Goal: Task Accomplishment & Management: Use online tool/utility

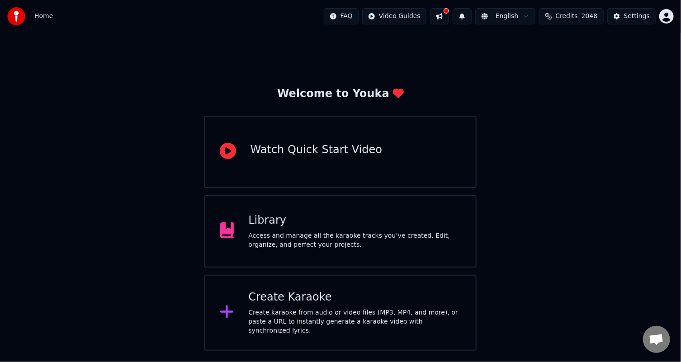
click at [296, 287] on div "Create Karaoke Create karaoke from audio or video files (MP3, MP4, and more), o…" at bounding box center [340, 313] width 272 height 76
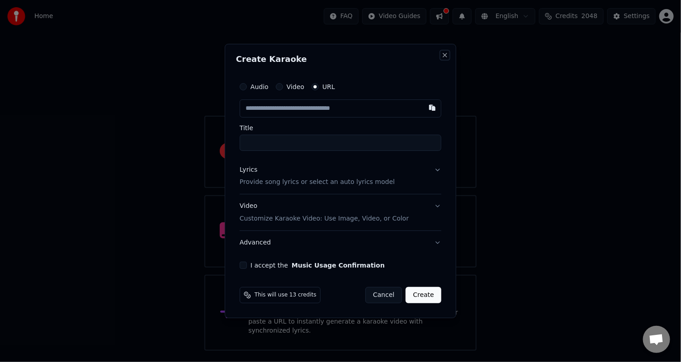
click at [447, 53] on button "Close" at bounding box center [444, 55] width 7 height 7
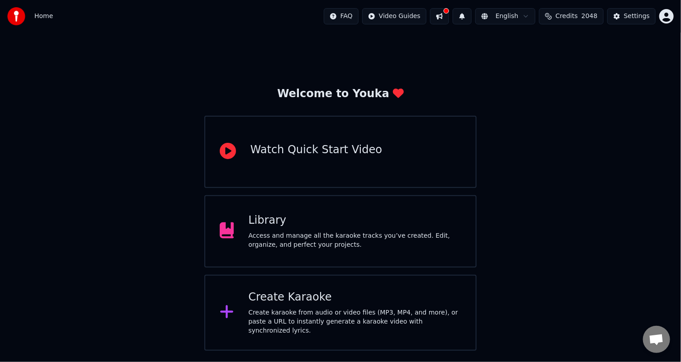
click at [449, 8] on button at bounding box center [439, 16] width 19 height 16
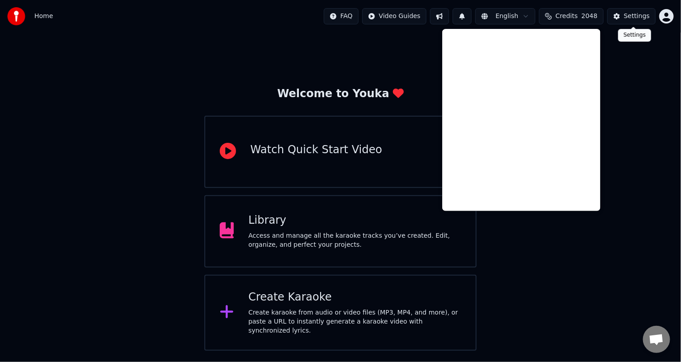
click at [622, 15] on button "Settings" at bounding box center [631, 16] width 48 height 16
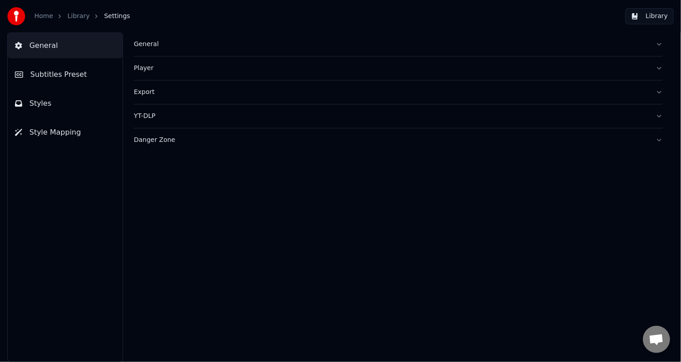
click at [39, 19] on link "Home" at bounding box center [43, 16] width 19 height 9
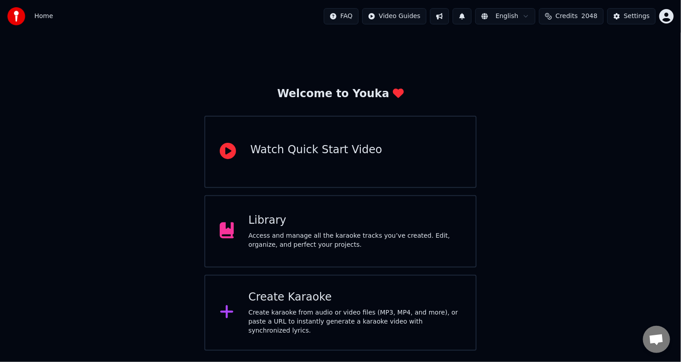
click at [472, 14] on button at bounding box center [462, 16] width 19 height 16
click at [472, 15] on button at bounding box center [462, 16] width 19 height 16
click at [472, 16] on button at bounding box center [462, 16] width 19 height 16
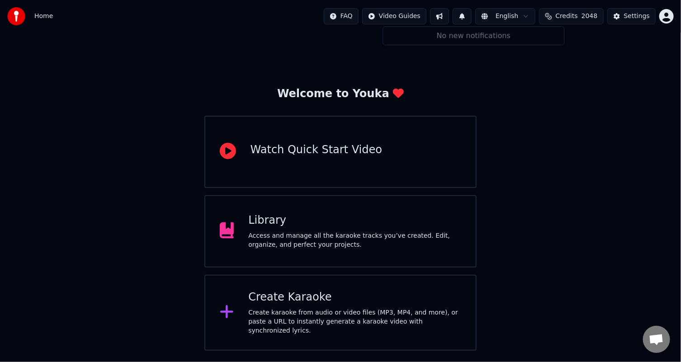
click at [472, 16] on button at bounding box center [462, 16] width 19 height 16
click at [472, 14] on button at bounding box center [462, 16] width 19 height 16
click at [449, 14] on button at bounding box center [439, 16] width 19 height 16
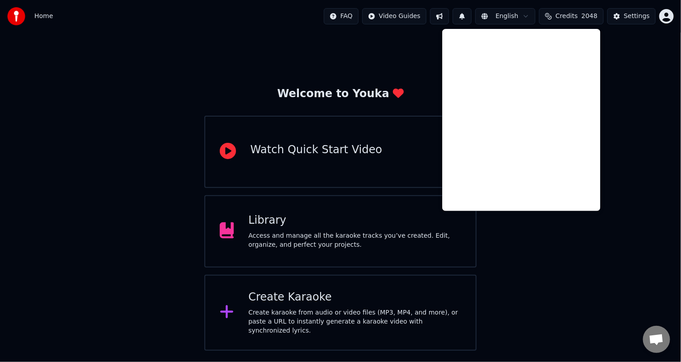
click at [449, 14] on button at bounding box center [439, 16] width 19 height 16
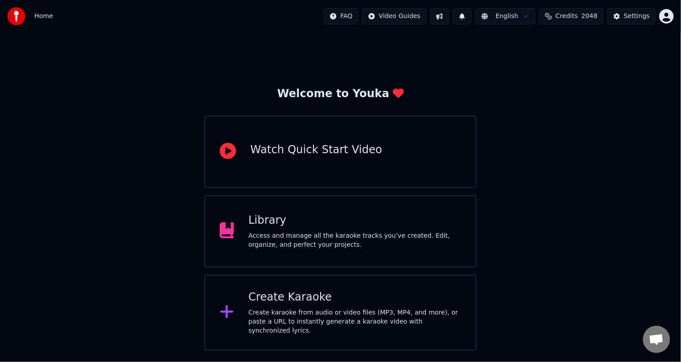
click at [449, 14] on button at bounding box center [439, 16] width 19 height 16
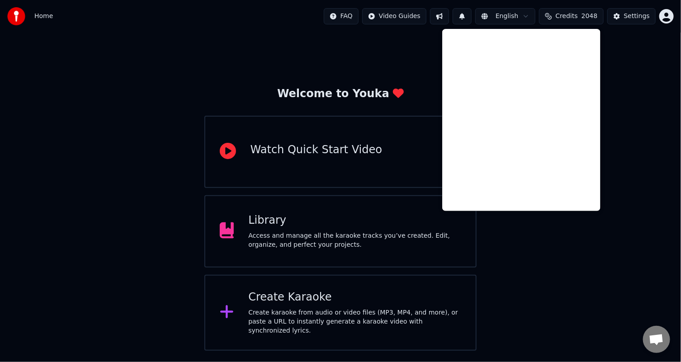
click at [578, 227] on div "Welcome to Youka Watch Quick Start Video Library Access and manage all the kara…" at bounding box center [340, 192] width 681 height 318
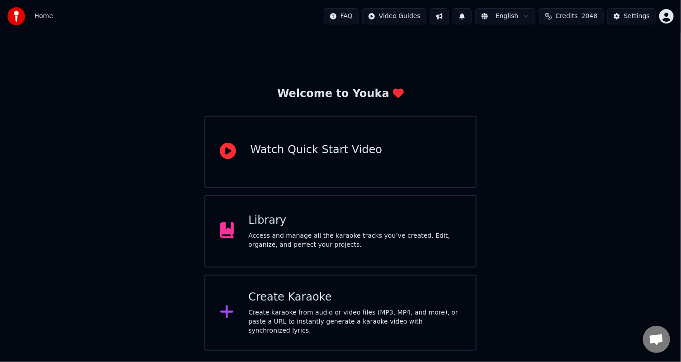
click at [349, 220] on div "Library" at bounding box center [354, 220] width 213 height 14
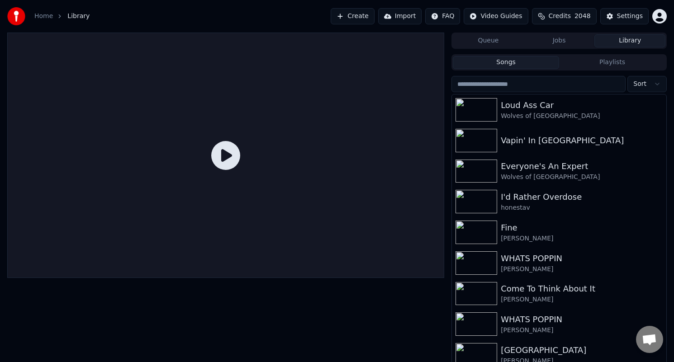
click at [366, 17] on button "Create" at bounding box center [353, 16] width 44 height 16
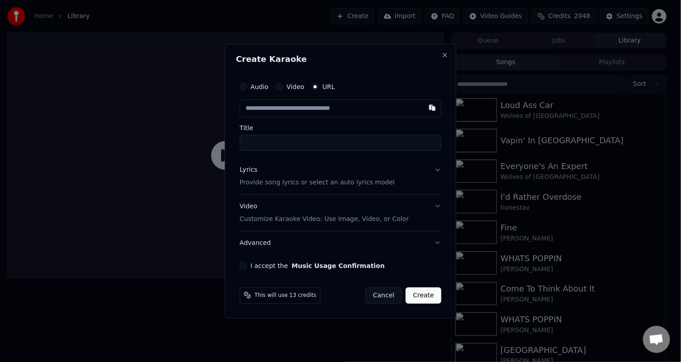
click at [355, 111] on input "text" at bounding box center [341, 108] width 202 height 18
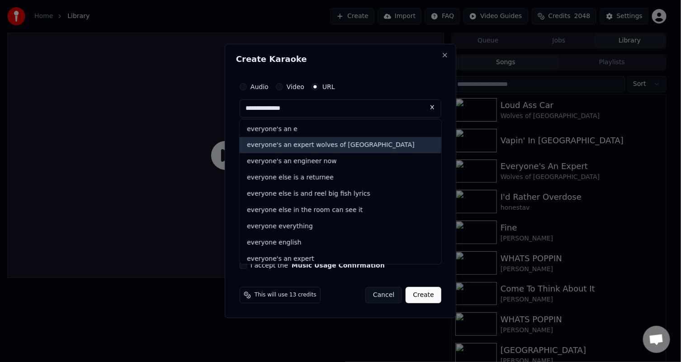
click at [334, 139] on div "everyone's an expert wolves of [GEOGRAPHIC_DATA]" at bounding box center [341, 145] width 202 height 16
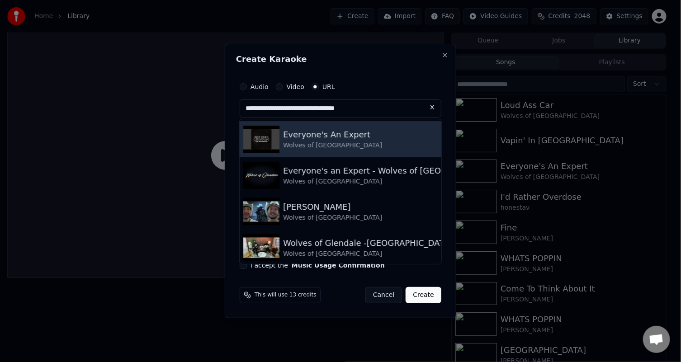
click at [307, 142] on div "Wolves of [GEOGRAPHIC_DATA]" at bounding box center [332, 145] width 99 height 9
type input "**********"
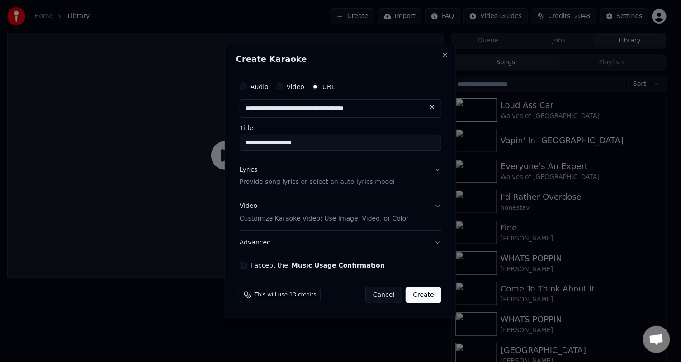
click at [434, 169] on button "Lyrics Provide song lyrics or select an auto lyrics model" at bounding box center [341, 176] width 202 height 36
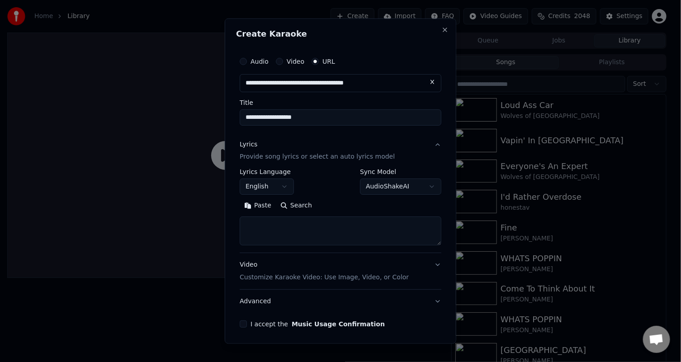
click at [299, 203] on button "Search" at bounding box center [296, 206] width 41 height 14
click at [298, 204] on button "Search" at bounding box center [296, 206] width 41 height 14
click at [294, 204] on button "Search" at bounding box center [296, 206] width 41 height 14
drag, startPoint x: 392, startPoint y: 82, endPoint x: 102, endPoint y: 73, distance: 290.4
click at [102, 73] on body "**********" at bounding box center [337, 181] width 674 height 362
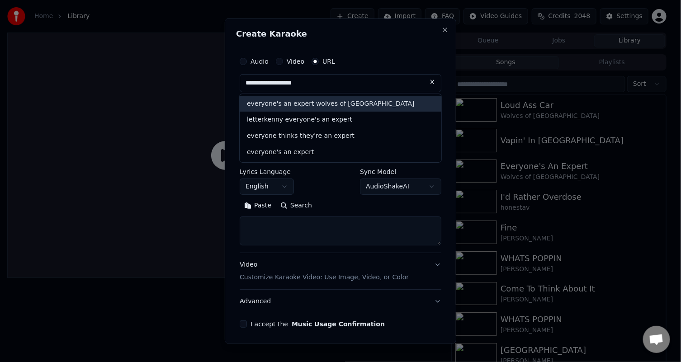
click at [352, 105] on div "everyone's an expert wolves of [GEOGRAPHIC_DATA]" at bounding box center [341, 103] width 202 height 16
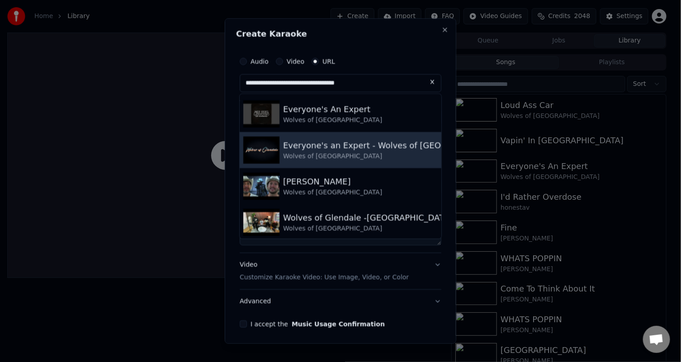
click at [321, 144] on div "Everyone's an Expert - Wolves of [GEOGRAPHIC_DATA]" at bounding box center [394, 145] width 222 height 13
type input "**********"
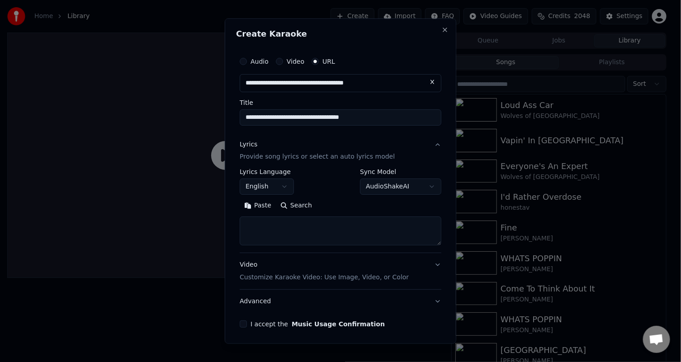
click at [295, 203] on button "Search" at bounding box center [296, 206] width 41 height 14
type textarea "**********"
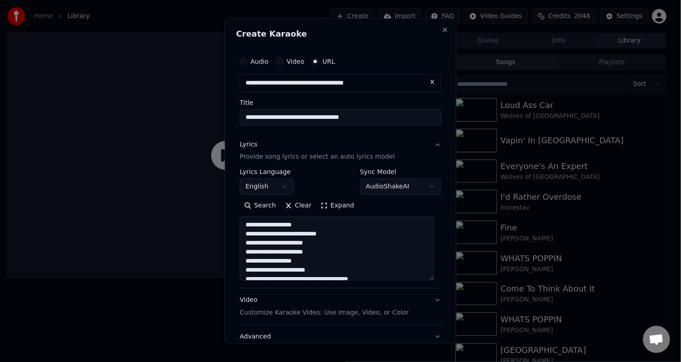
drag, startPoint x: 432, startPoint y: 243, endPoint x: 425, endPoint y: 278, distance: 35.6
click at [425, 278] on textarea at bounding box center [337, 249] width 194 height 64
click at [420, 181] on body "**********" at bounding box center [337, 181] width 674 height 362
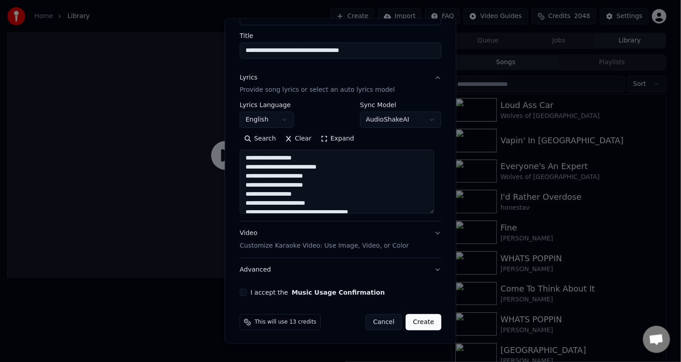
click at [431, 230] on button "Video Customize Karaoke Video: Use Image, Video, or Color" at bounding box center [341, 240] width 202 height 36
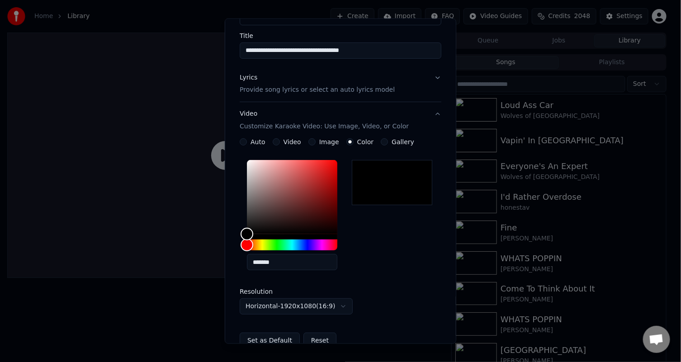
click at [275, 139] on button "Video" at bounding box center [276, 141] width 7 height 7
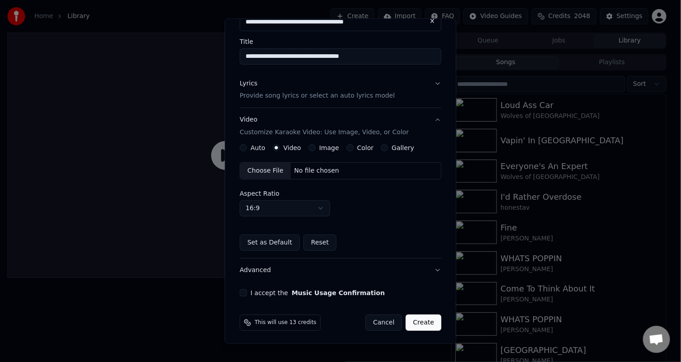
click at [308, 147] on button "Image" at bounding box center [311, 147] width 7 height 7
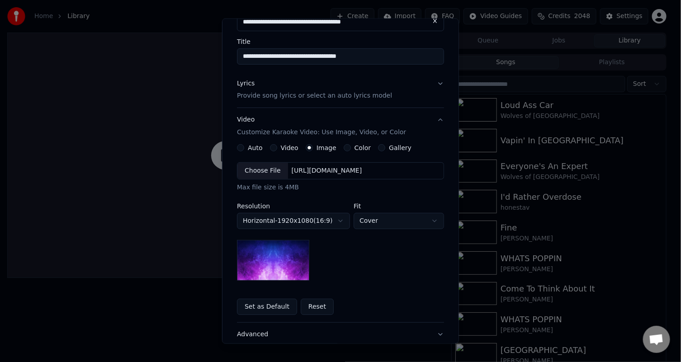
click at [344, 146] on button "Color" at bounding box center [347, 147] width 7 height 7
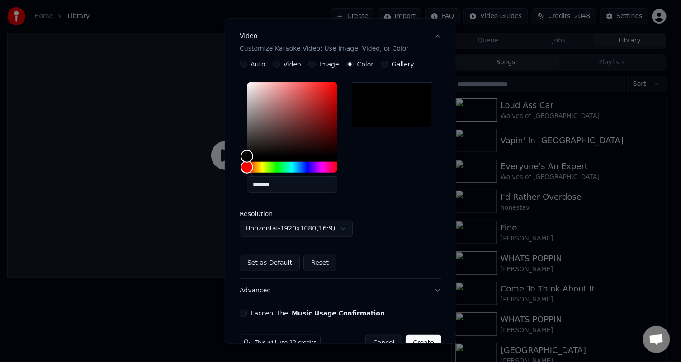
scroll to position [166, 0]
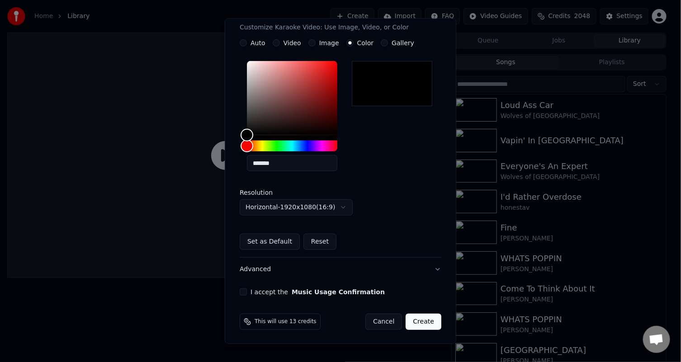
click at [243, 288] on button "I accept the Music Usage Confirmation" at bounding box center [243, 291] width 7 height 7
click at [426, 269] on button "Advanced" at bounding box center [341, 270] width 202 height 24
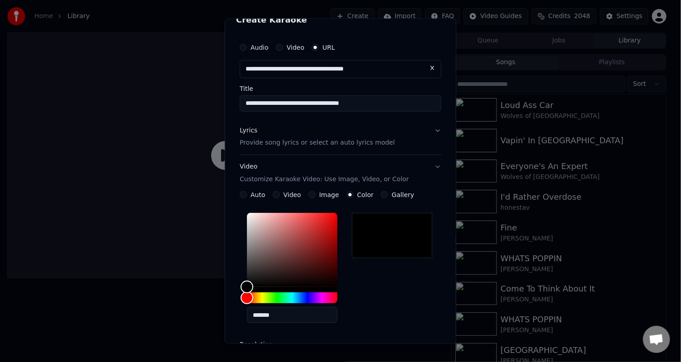
scroll to position [0, 0]
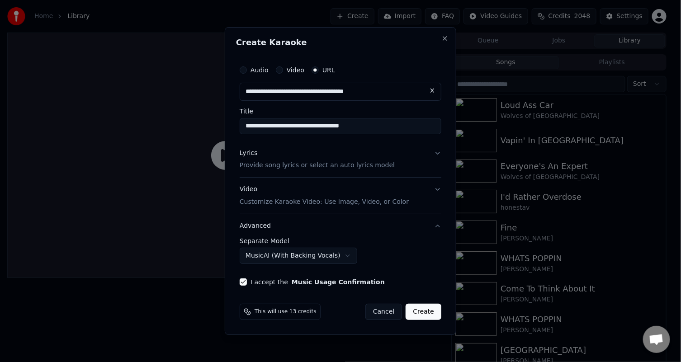
click at [334, 255] on body "**********" at bounding box center [337, 181] width 674 height 362
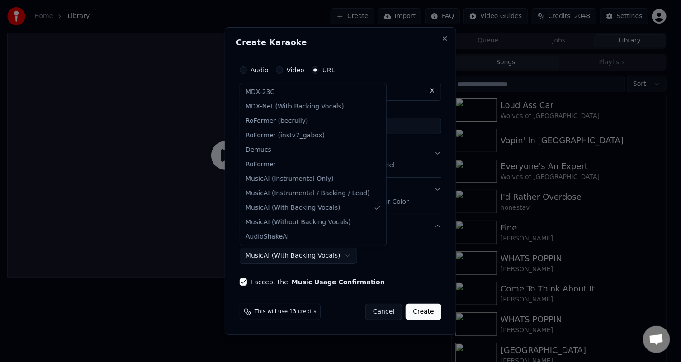
select select "**********"
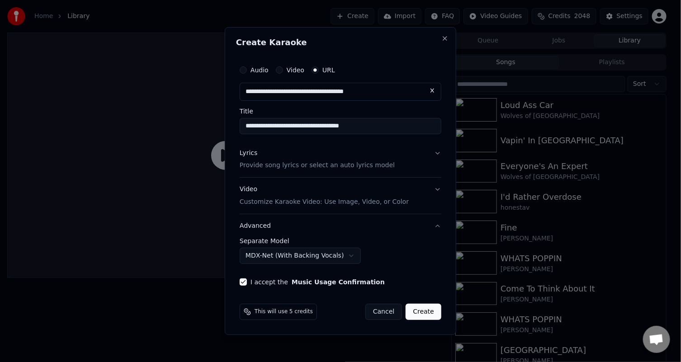
click at [429, 310] on button "Create" at bounding box center [424, 312] width 36 height 16
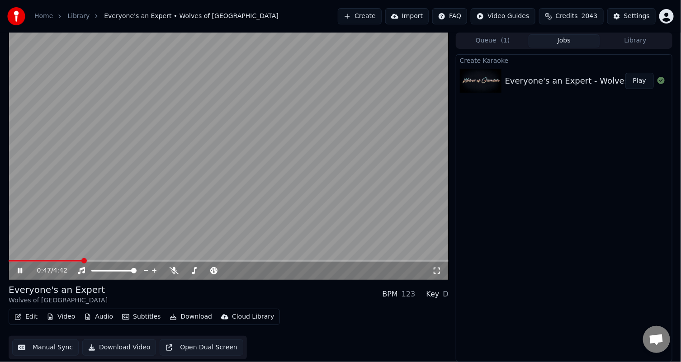
click at [136, 194] on video at bounding box center [229, 156] width 440 height 247
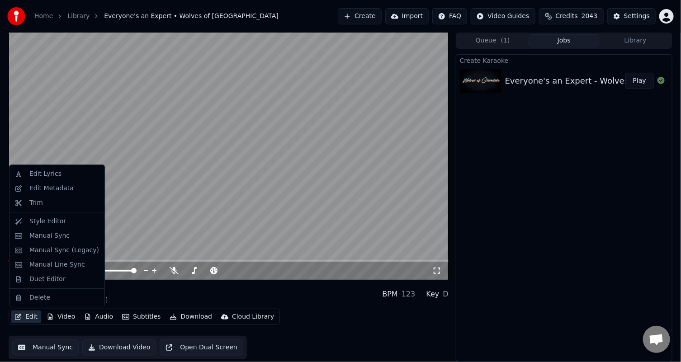
click at [30, 317] on button "Edit" at bounding box center [26, 317] width 30 height 13
click at [44, 175] on div "Edit Lyrics" at bounding box center [45, 174] width 32 height 9
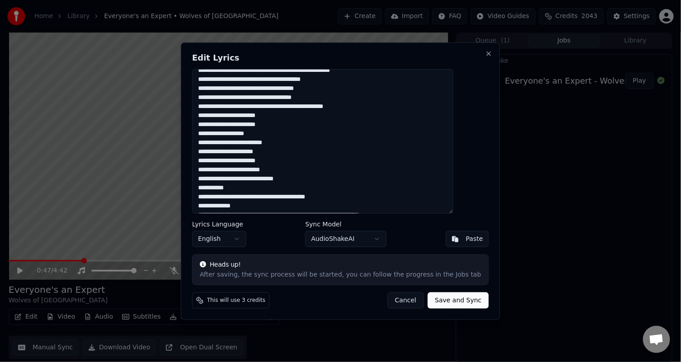
scroll to position [305, 0]
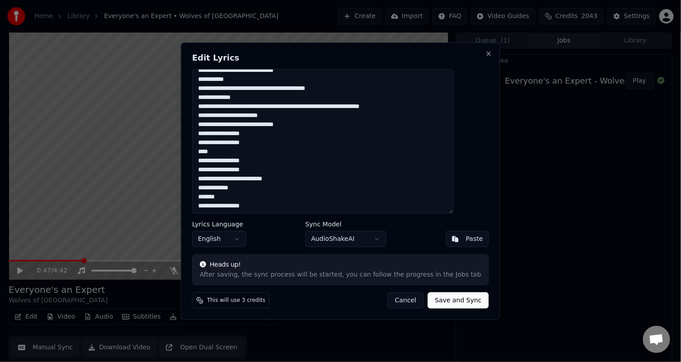
click at [236, 135] on textarea at bounding box center [322, 141] width 261 height 145
click at [485, 52] on button "Close" at bounding box center [488, 53] width 7 height 7
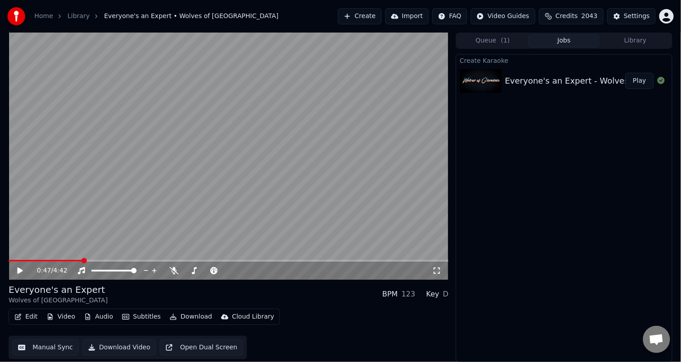
click at [382, 19] on button "Create" at bounding box center [360, 16] width 44 height 16
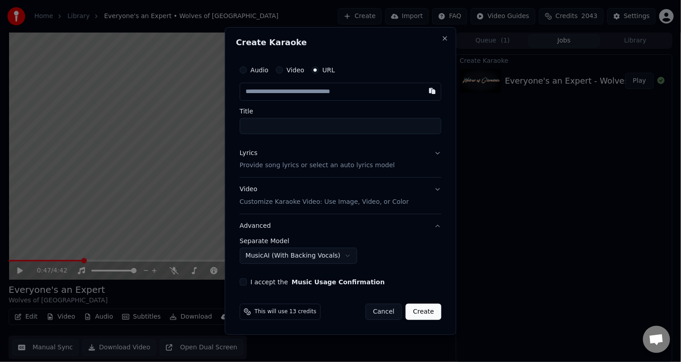
click at [312, 93] on input "text" at bounding box center [341, 92] width 202 height 18
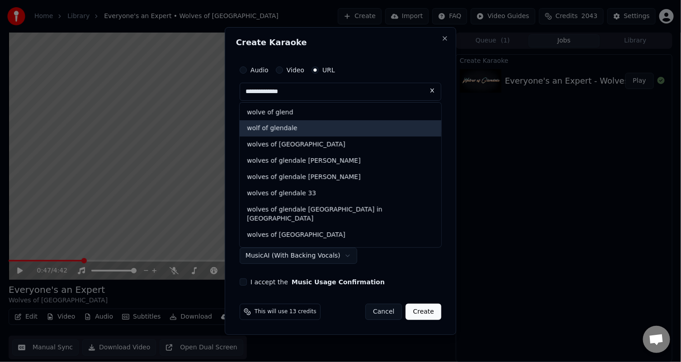
click at [291, 133] on div "wolf of glendale" at bounding box center [341, 129] width 202 height 16
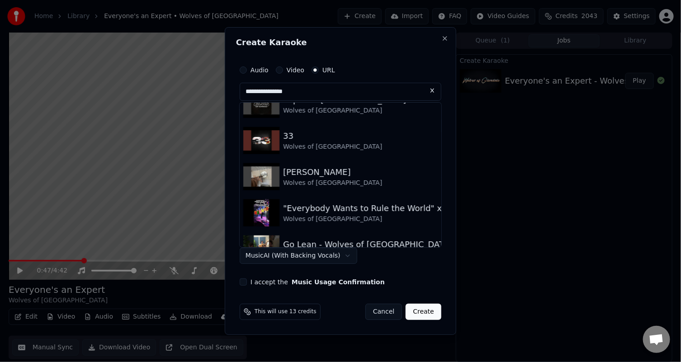
scroll to position [437, 0]
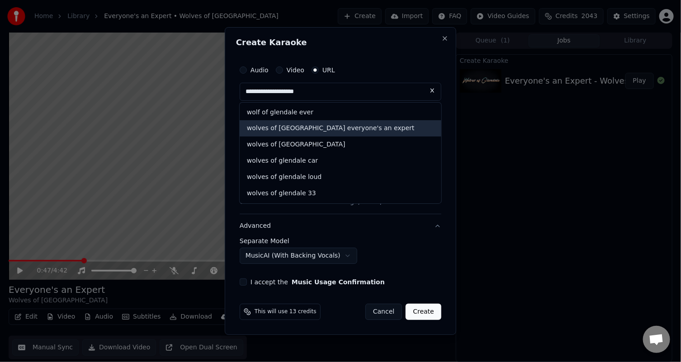
click at [312, 129] on div "wolves of glendale everyone's an expert" at bounding box center [341, 129] width 202 height 16
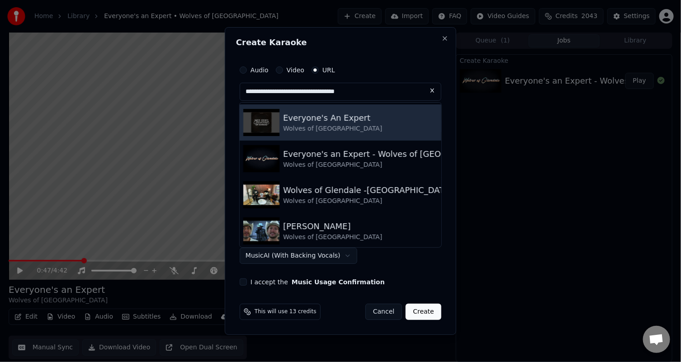
click at [316, 118] on div "Everyone's An Expert" at bounding box center [332, 118] width 99 height 13
type input "**********"
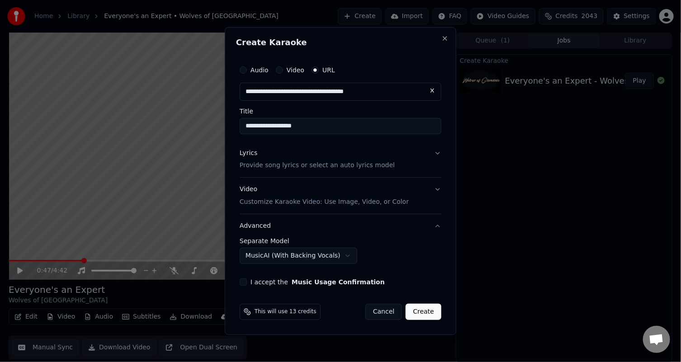
click at [246, 126] on input "**********" at bounding box center [341, 126] width 202 height 16
type input "**********"
click at [306, 163] on p "Provide song lyrics or select an auto lyrics model" at bounding box center [317, 165] width 155 height 9
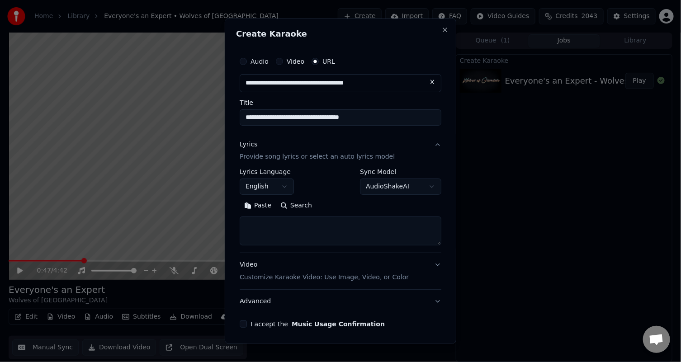
click at [268, 224] on textarea at bounding box center [341, 231] width 202 height 29
paste textarea "**********"
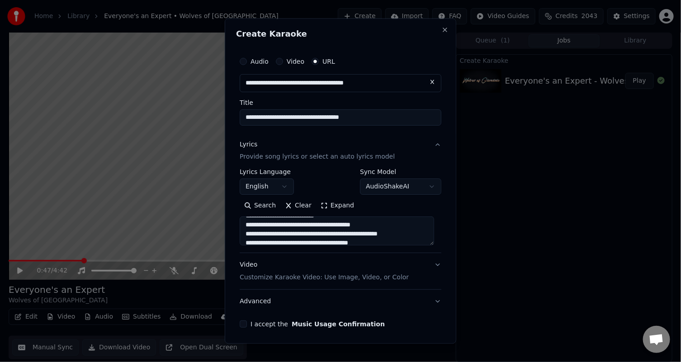
scroll to position [32, 0]
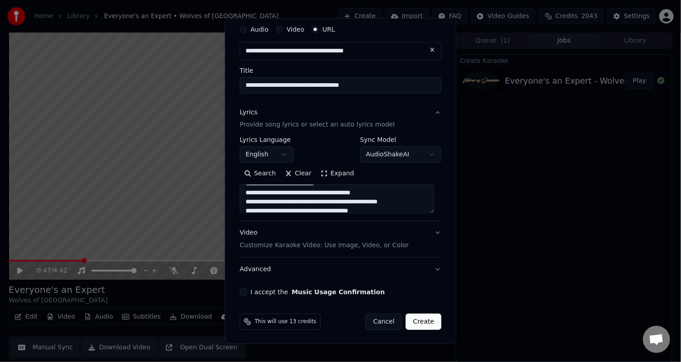
type textarea "**********"
click at [243, 291] on button "I accept the Music Usage Confirmation" at bounding box center [243, 291] width 7 height 7
click at [430, 269] on button "Advanced" at bounding box center [341, 270] width 202 height 24
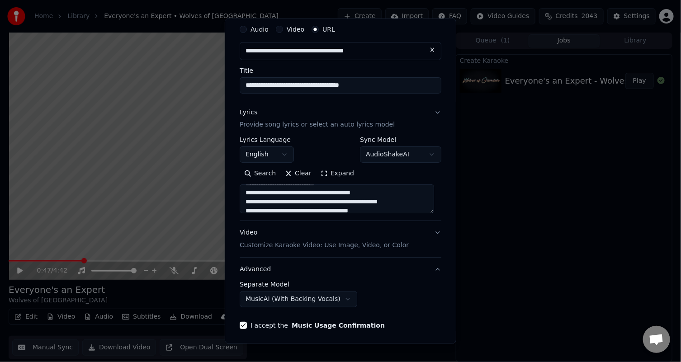
scroll to position [0, 0]
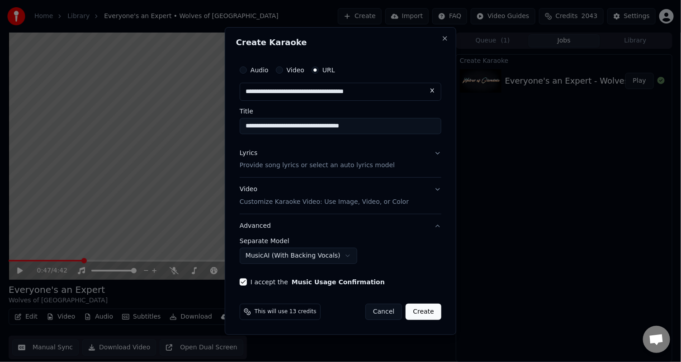
click at [325, 258] on body "**********" at bounding box center [340, 181] width 681 height 362
click at [428, 313] on button "Create" at bounding box center [424, 312] width 36 height 16
select select "**********"
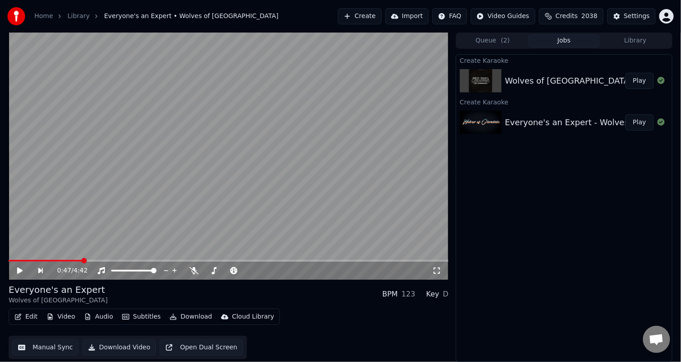
click at [642, 77] on button "Play" at bounding box center [639, 81] width 28 height 16
click at [226, 274] on span at bounding box center [223, 270] width 5 height 5
click at [184, 269] on span at bounding box center [186, 270] width 5 height 5
click at [30, 316] on button "Edit" at bounding box center [26, 317] width 30 height 13
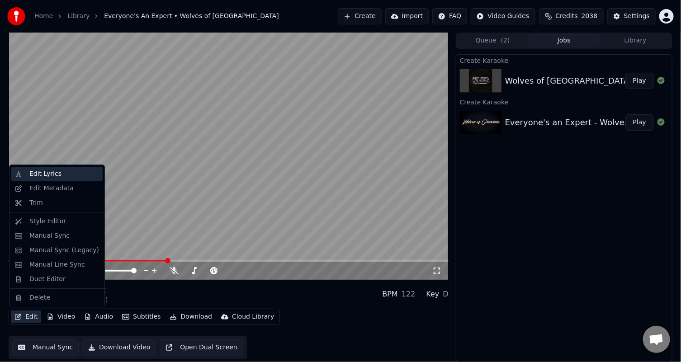
click at [48, 173] on div "Edit Lyrics" at bounding box center [45, 174] width 32 height 9
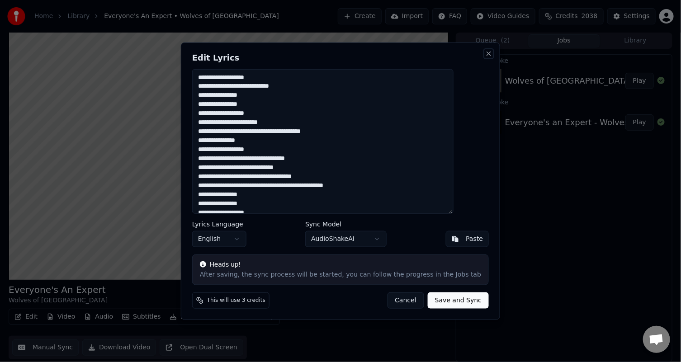
click at [485, 53] on button "Close" at bounding box center [488, 53] width 7 height 7
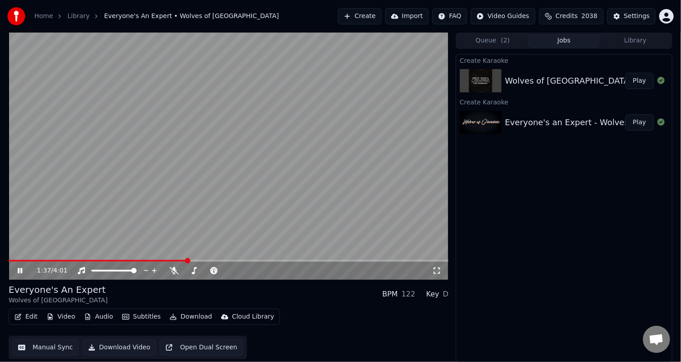
click at [299, 126] on video at bounding box center [229, 156] width 440 height 247
click at [622, 17] on button "Settings" at bounding box center [631, 16] width 48 height 16
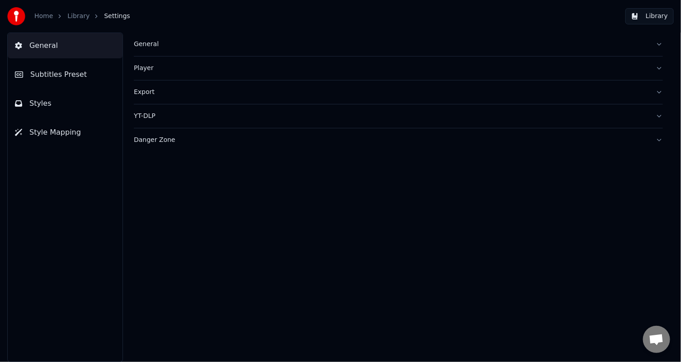
click at [144, 43] on div "General" at bounding box center [391, 44] width 515 height 9
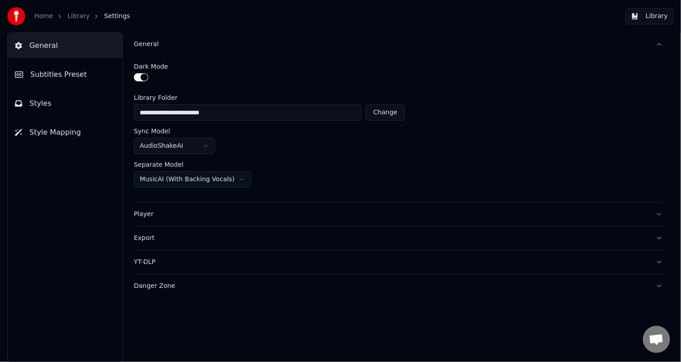
click at [144, 43] on div "General" at bounding box center [391, 44] width 515 height 9
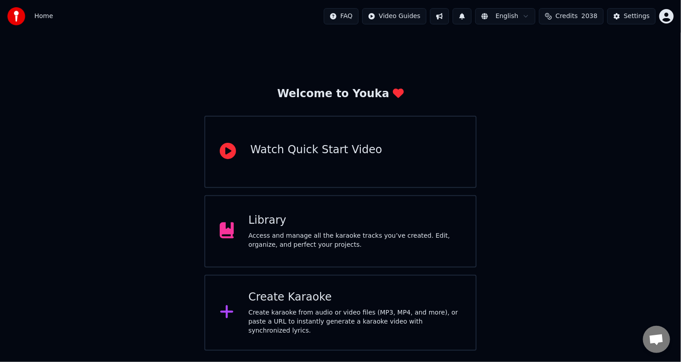
click at [322, 321] on div "Create karaoke from audio or video files (MP3, MP4, and more), or paste a URL t…" at bounding box center [354, 321] width 213 height 27
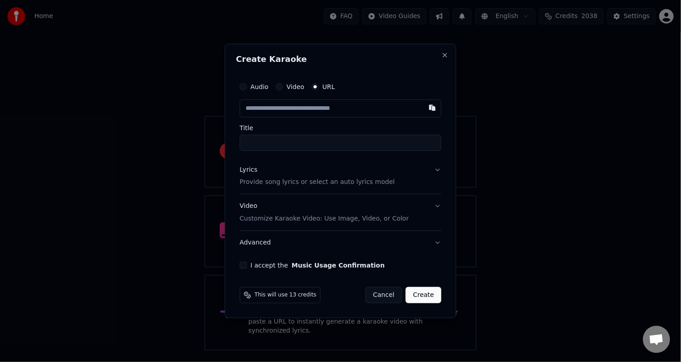
click at [266, 109] on input "text" at bounding box center [341, 108] width 202 height 18
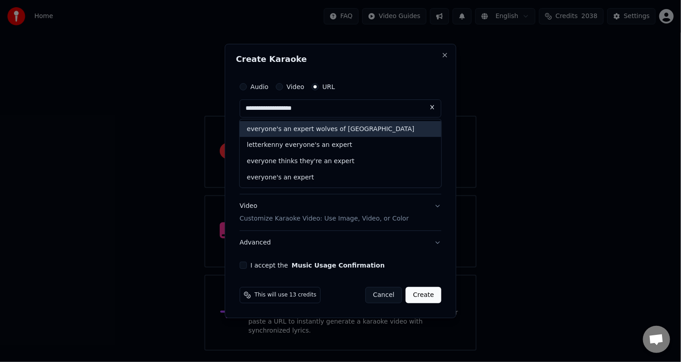
click at [329, 128] on div "everyone's an expert wolves of [GEOGRAPHIC_DATA]" at bounding box center [341, 129] width 202 height 16
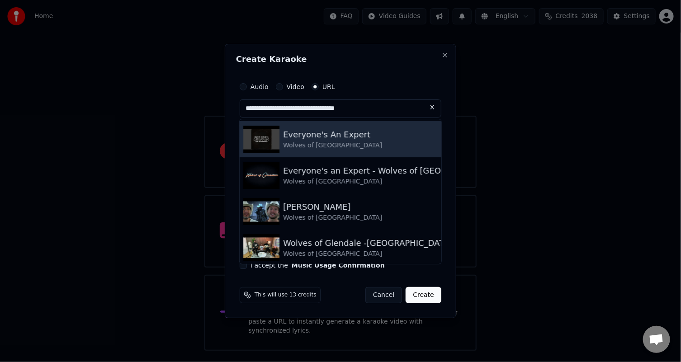
click at [324, 137] on div "Everyone's An Expert" at bounding box center [332, 134] width 99 height 13
type input "**********"
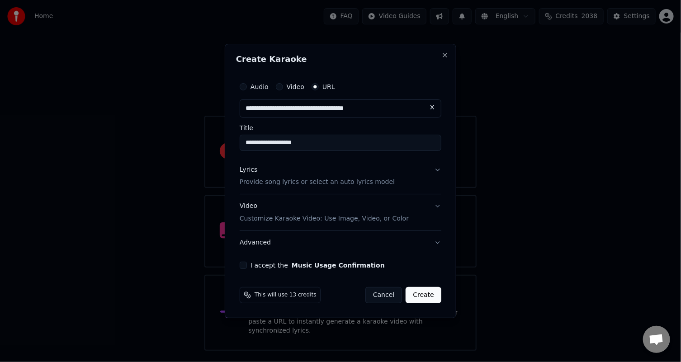
click at [332, 177] on div "Lyrics Provide song lyrics or select an auto lyrics model" at bounding box center [317, 176] width 155 height 22
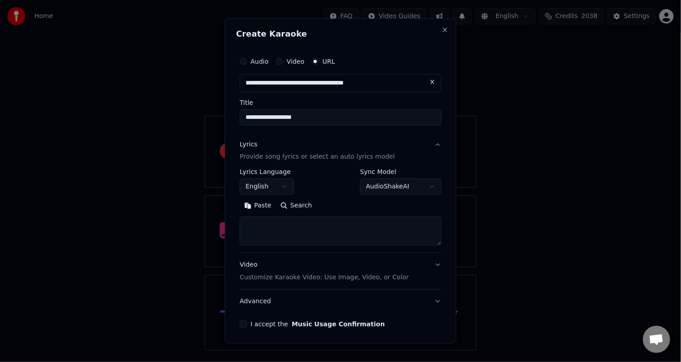
click at [298, 203] on button "Search" at bounding box center [296, 206] width 41 height 14
click at [285, 232] on textarea at bounding box center [341, 231] width 202 height 29
paste textarea "**********"
type textarea "**********"
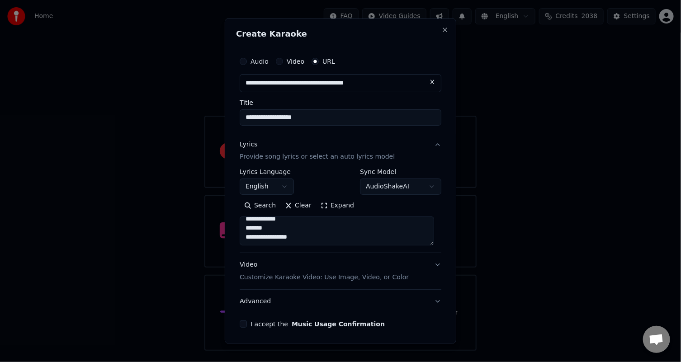
click at [332, 208] on button "Expand" at bounding box center [337, 206] width 43 height 14
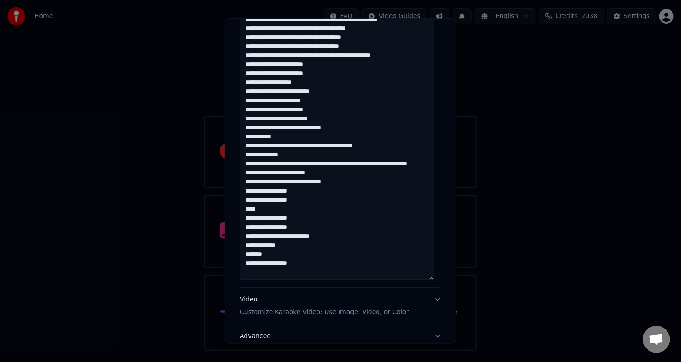
scroll to position [462, 0]
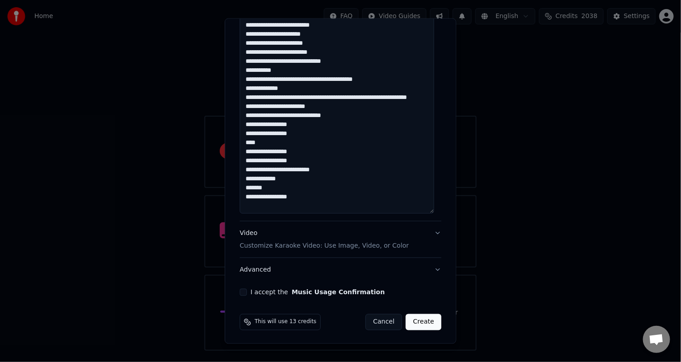
drag, startPoint x: 243, startPoint y: 289, endPoint x: 253, endPoint y: 278, distance: 15.1
click at [243, 289] on button "I accept the Music Usage Confirmation" at bounding box center [243, 292] width 7 height 7
click at [262, 265] on button "Advanced" at bounding box center [341, 270] width 202 height 24
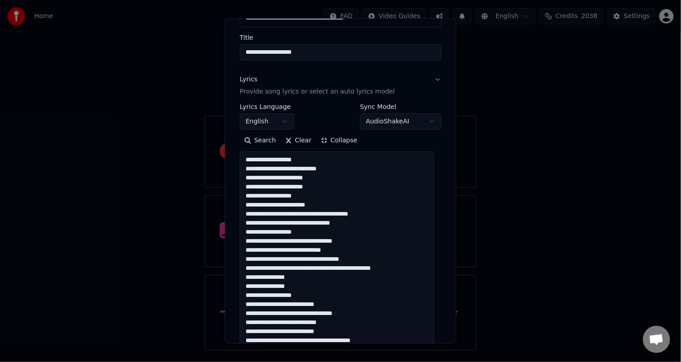
scroll to position [0, 0]
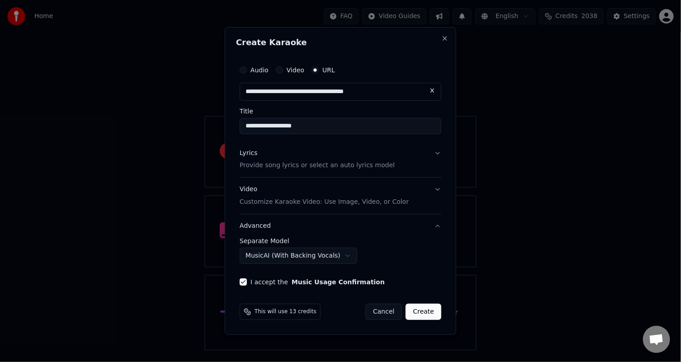
click at [425, 309] on button "Create" at bounding box center [424, 312] width 36 height 16
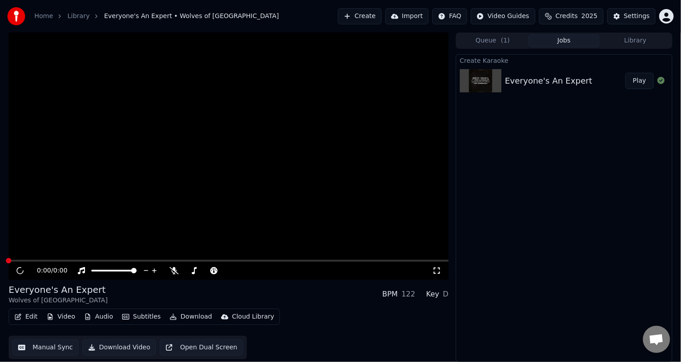
click at [641, 80] on button "Play" at bounding box center [639, 81] width 28 height 16
click at [617, 35] on button "Library" at bounding box center [635, 40] width 71 height 13
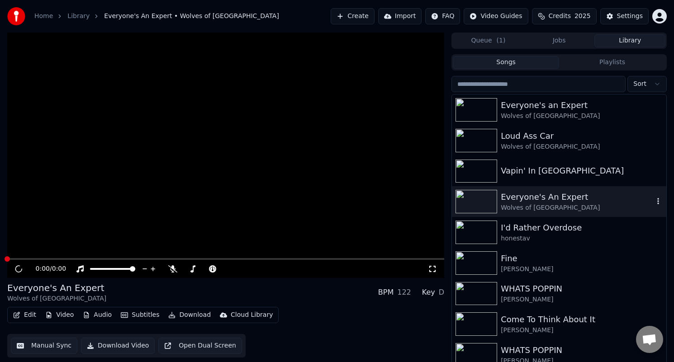
click at [653, 197] on button "button" at bounding box center [657, 201] width 9 height 11
click at [637, 277] on div "Delete" at bounding box center [642, 276] width 70 height 14
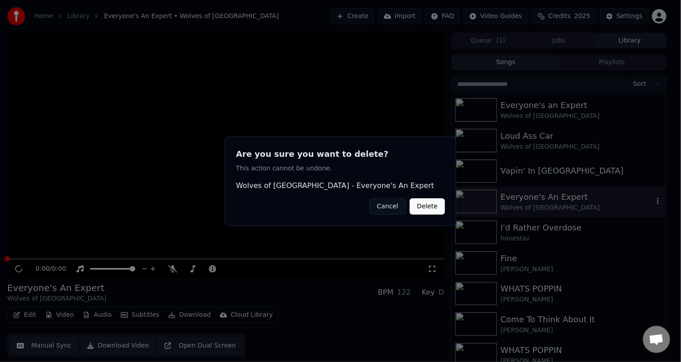
click at [433, 206] on button "Delete" at bounding box center [427, 206] width 35 height 16
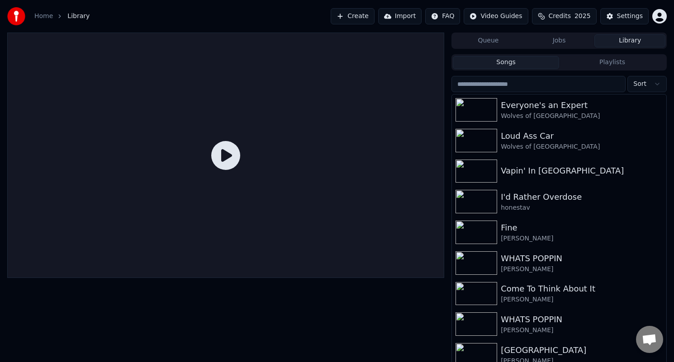
click at [374, 16] on button "Create" at bounding box center [353, 16] width 44 height 16
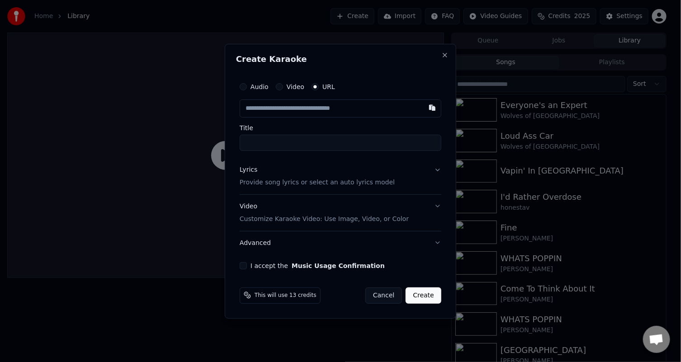
click at [285, 107] on input "text" at bounding box center [341, 108] width 202 height 18
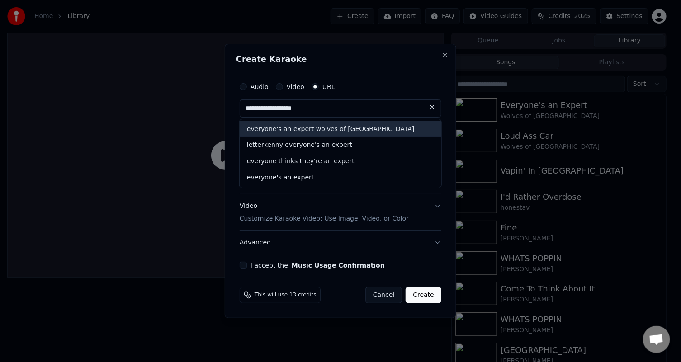
click at [334, 127] on div "everyone's an expert wolves of [GEOGRAPHIC_DATA]" at bounding box center [341, 129] width 202 height 16
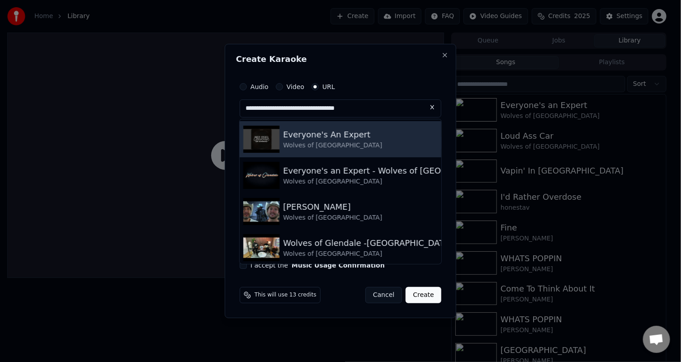
click at [329, 138] on div "Everyone's An Expert" at bounding box center [332, 134] width 99 height 13
type input "**********"
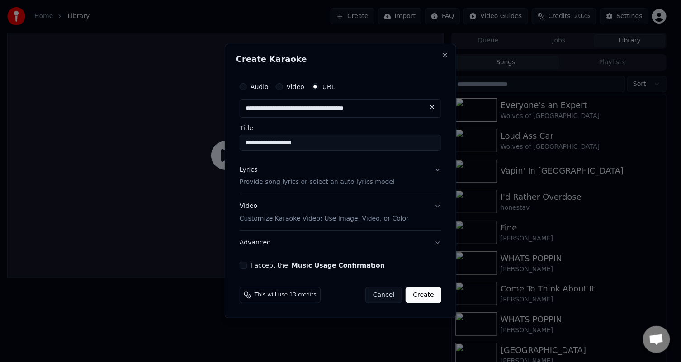
click at [297, 182] on p "Provide song lyrics or select an auto lyrics model" at bounding box center [317, 182] width 155 height 9
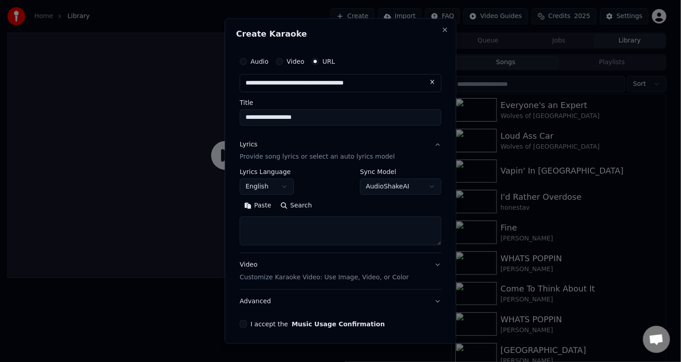
click at [259, 199] on button "Paste" at bounding box center [258, 206] width 36 height 14
drag, startPoint x: 242, startPoint y: 321, endPoint x: 253, endPoint y: 317, distance: 11.3
click at [243, 321] on button "I accept the Music Usage Confirmation" at bounding box center [243, 324] width 7 height 7
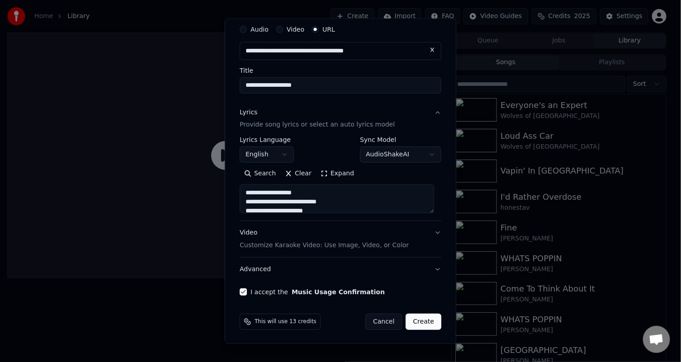
click at [424, 320] on button "Create" at bounding box center [424, 322] width 36 height 16
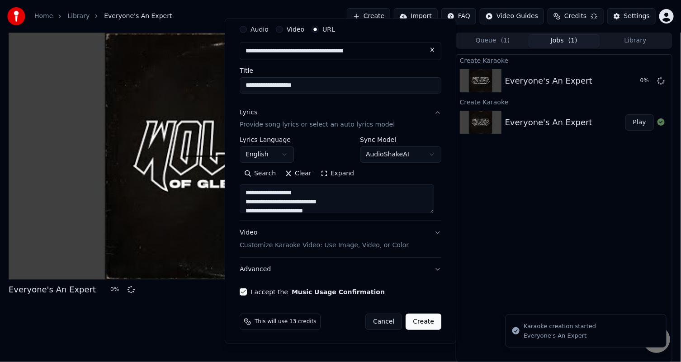
type textarea "**********"
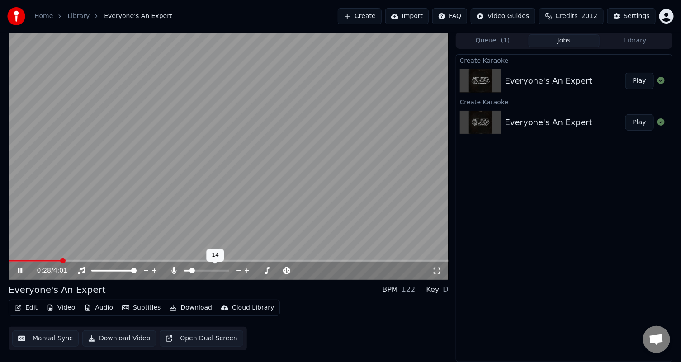
click at [190, 274] on span at bounding box center [191, 270] width 5 height 5
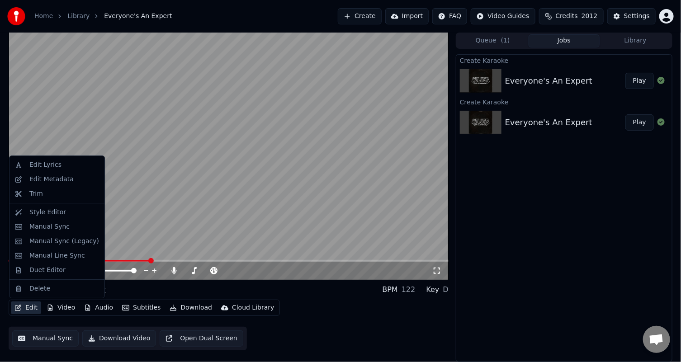
click at [17, 304] on button "Edit" at bounding box center [26, 308] width 30 height 13
click at [49, 170] on div "Edit Lyrics" at bounding box center [56, 165] width 91 height 14
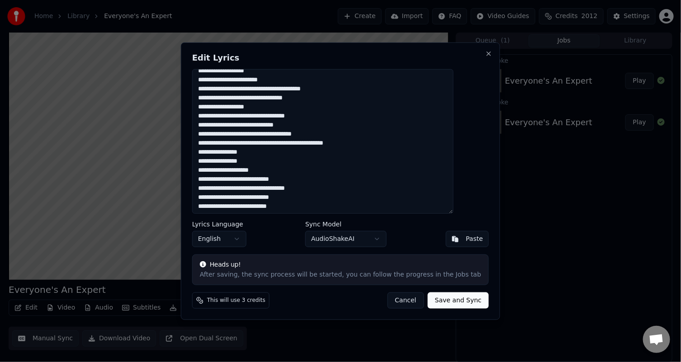
scroll to position [45, 0]
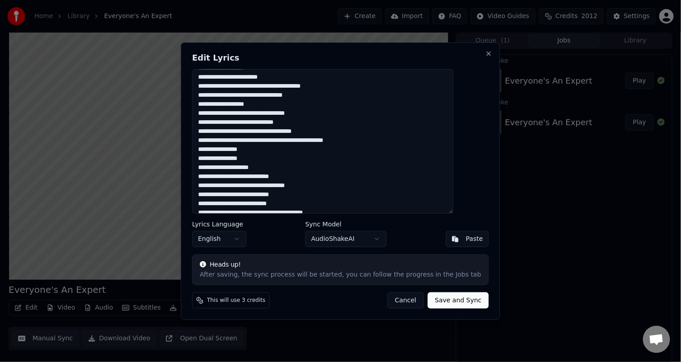
click at [224, 170] on textarea at bounding box center [322, 141] width 261 height 145
type textarea "**********"
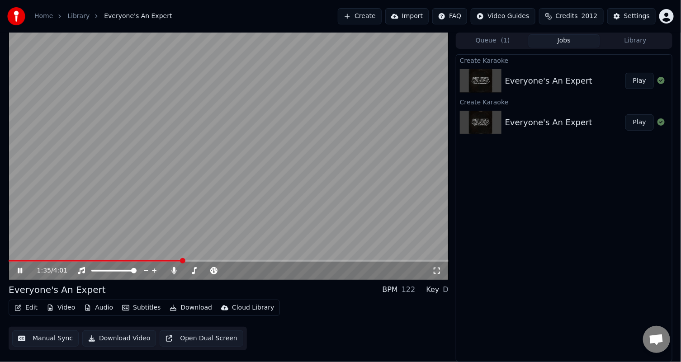
click at [182, 261] on span at bounding box center [96, 261] width 174 height 2
click at [136, 258] on video at bounding box center [229, 156] width 440 height 247
click at [135, 258] on video at bounding box center [229, 156] width 440 height 247
click at [137, 261] on span at bounding box center [97, 261] width 176 height 2
click at [209, 274] on span at bounding box center [208, 270] width 5 height 5
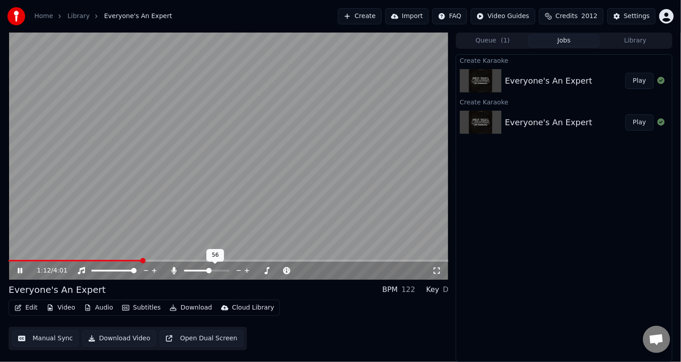
click at [184, 269] on div at bounding box center [215, 270] width 73 height 9
click at [194, 270] on span at bounding box center [196, 271] width 25 height 2
click at [137, 257] on video at bounding box center [229, 156] width 440 height 247
click at [136, 261] on span at bounding box center [78, 261] width 139 height 2
click at [207, 268] on span at bounding box center [206, 270] width 5 height 5
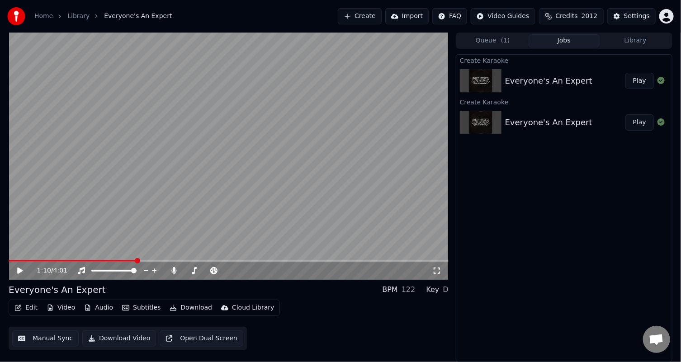
click at [215, 184] on video at bounding box center [229, 156] width 440 height 247
click at [240, 171] on video at bounding box center [229, 156] width 440 height 247
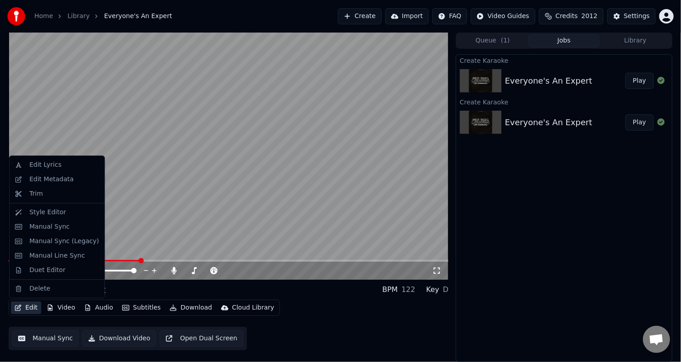
click at [30, 307] on button "Edit" at bounding box center [26, 308] width 30 height 13
click at [48, 165] on div "Edit Lyrics" at bounding box center [45, 165] width 32 height 9
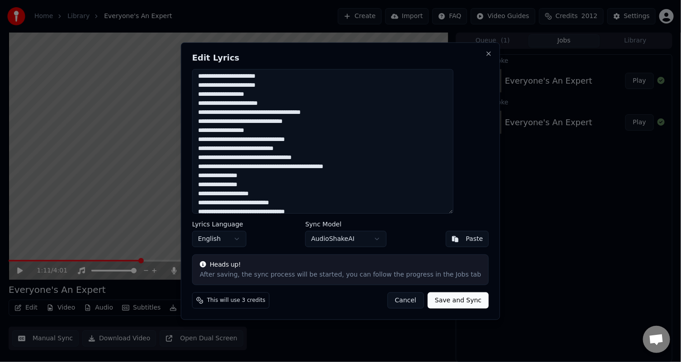
scroll to position [90, 0]
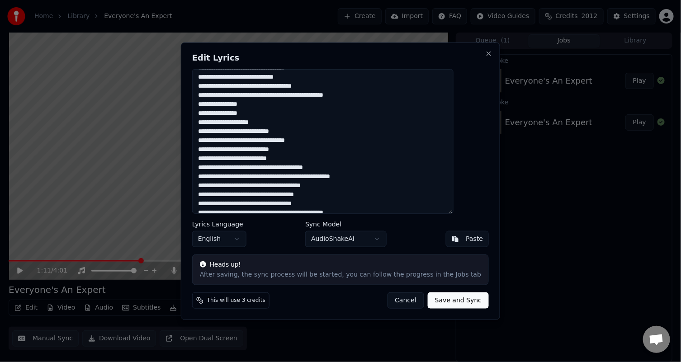
click at [270, 114] on textarea at bounding box center [322, 141] width 261 height 145
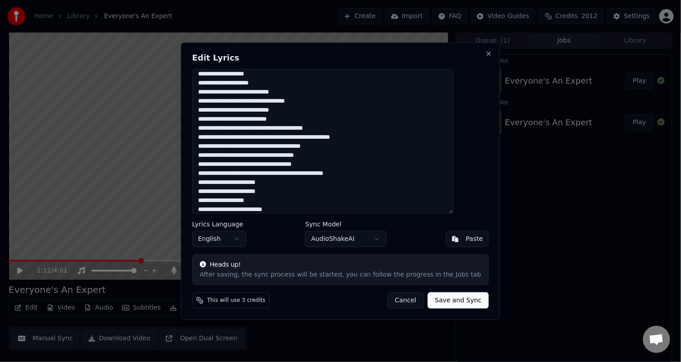
click at [225, 84] on textarea at bounding box center [322, 141] width 261 height 145
click at [228, 86] on textarea at bounding box center [322, 141] width 261 height 145
drag, startPoint x: 262, startPoint y: 94, endPoint x: 266, endPoint y: 102, distance: 8.9
click at [262, 95] on textarea at bounding box center [322, 141] width 261 height 145
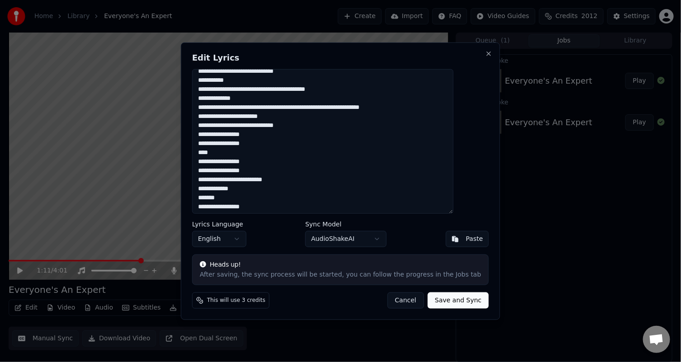
scroll to position [314, 0]
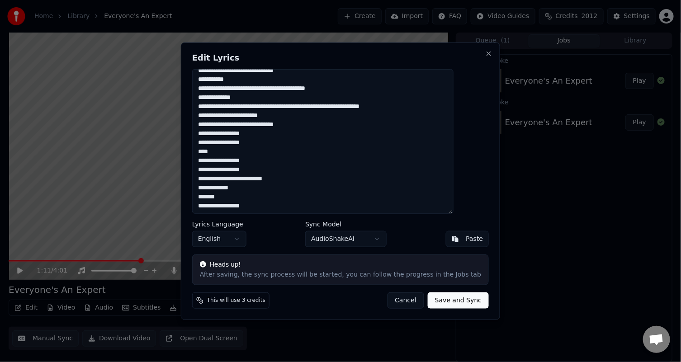
type textarea "**********"
click at [440, 302] on button "Save and Sync" at bounding box center [458, 301] width 61 height 16
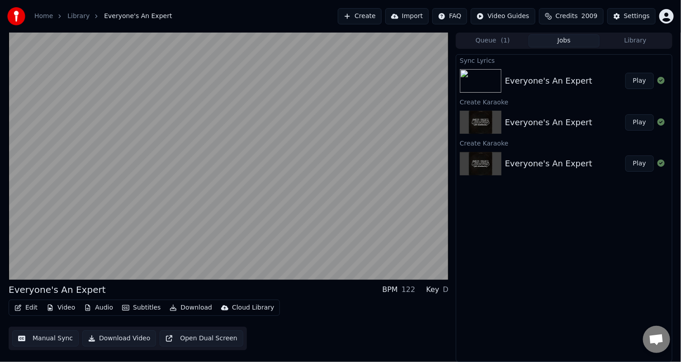
click at [644, 79] on button "Play" at bounding box center [639, 81] width 28 height 16
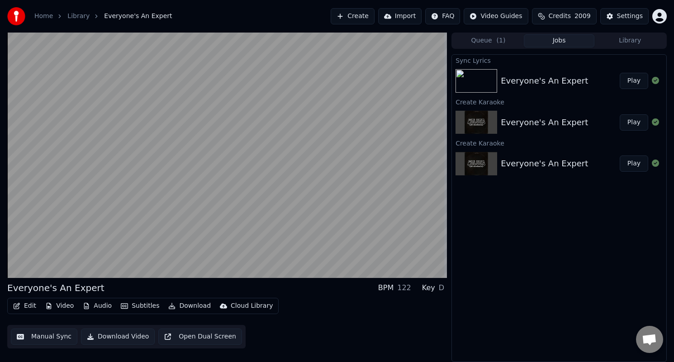
click at [622, 39] on button "Library" at bounding box center [629, 40] width 71 height 13
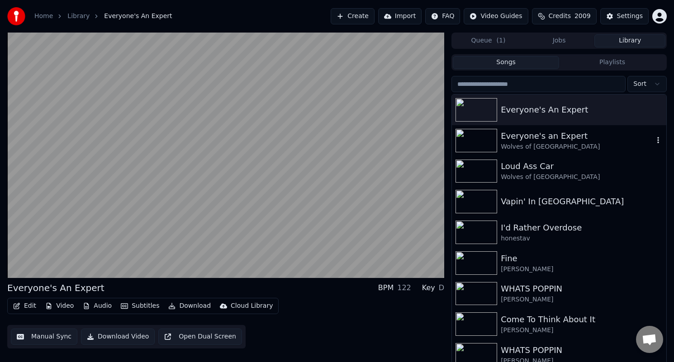
click at [532, 137] on div "Everyone's an Expert" at bounding box center [577, 136] width 153 height 13
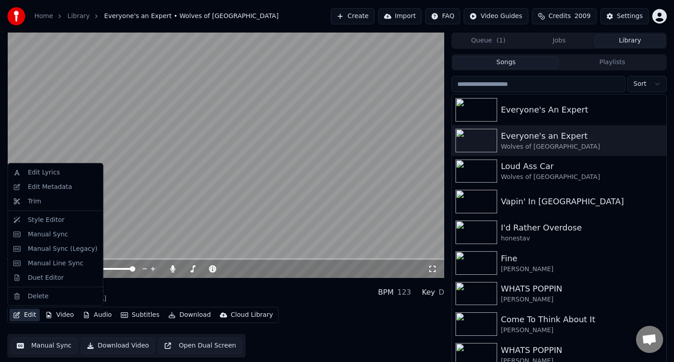
click at [26, 316] on button "Edit" at bounding box center [24, 315] width 30 height 13
click at [55, 172] on div "Edit Lyrics" at bounding box center [44, 172] width 32 height 9
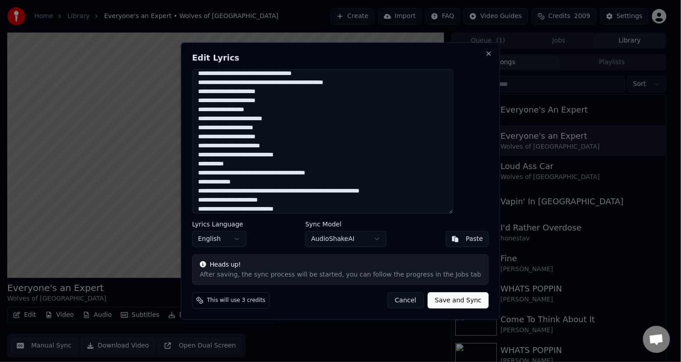
scroll to position [226, 0]
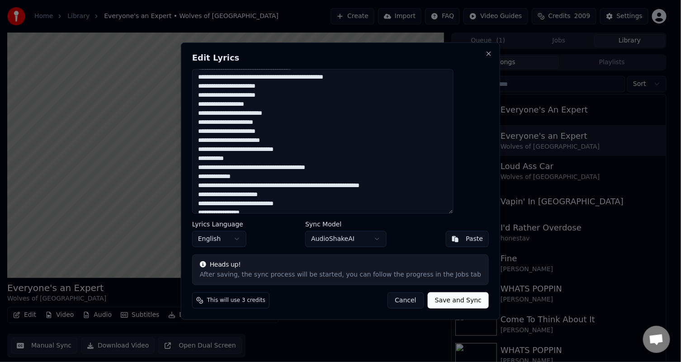
click at [240, 116] on textarea at bounding box center [322, 141] width 261 height 145
click at [485, 55] on button "Close" at bounding box center [488, 53] width 7 height 7
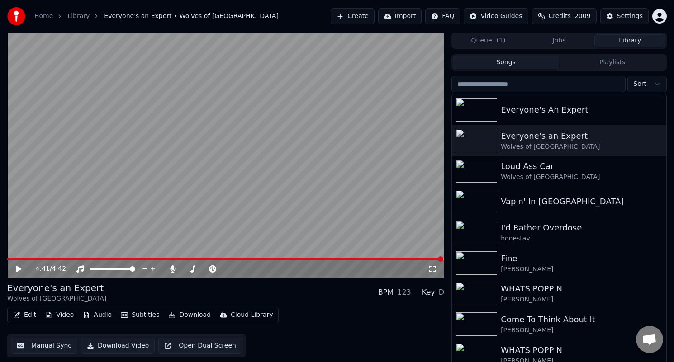
click at [178, 188] on video at bounding box center [225, 156] width 437 height 246
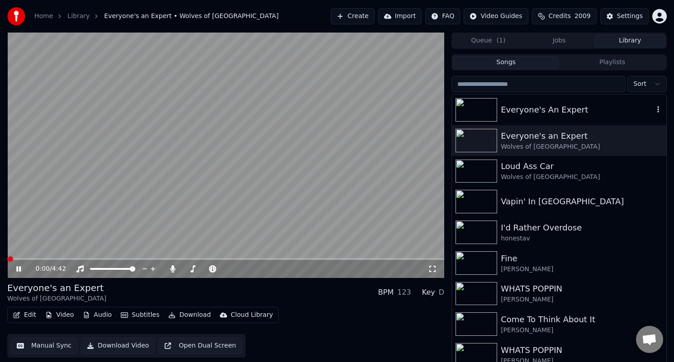
click at [514, 111] on div "Everyone's An Expert" at bounding box center [577, 110] width 153 height 13
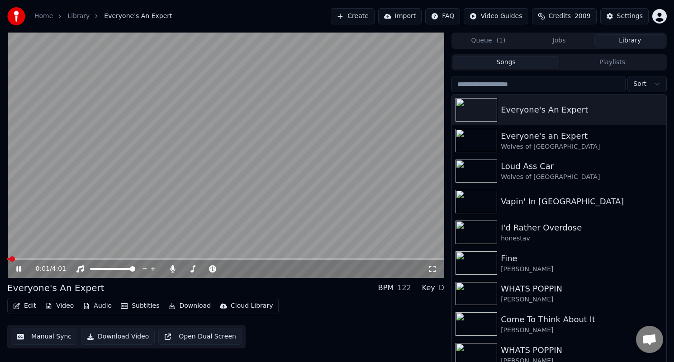
click at [199, 209] on video at bounding box center [225, 156] width 437 height 246
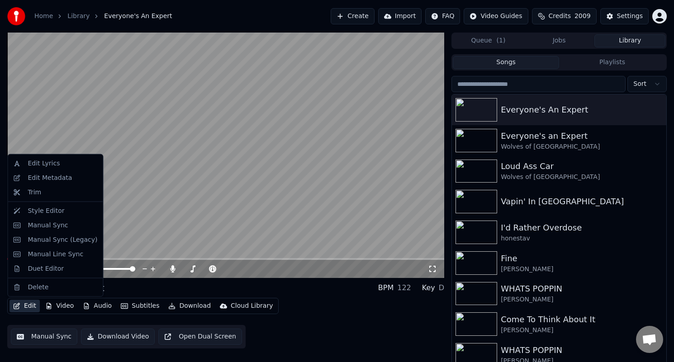
click at [31, 303] on button "Edit" at bounding box center [24, 306] width 30 height 13
click at [34, 161] on div "Edit Lyrics" at bounding box center [44, 163] width 32 height 9
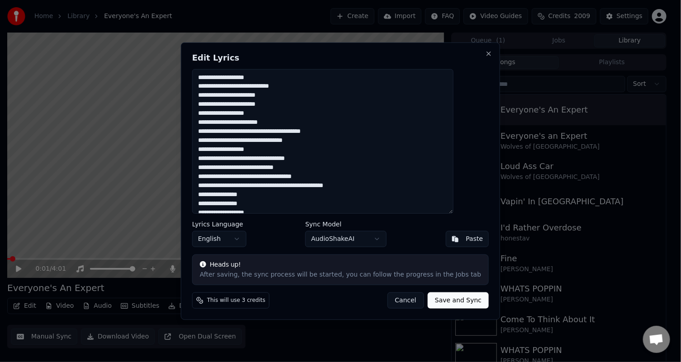
click at [265, 95] on textarea at bounding box center [322, 141] width 261 height 145
type textarea "**********"
click at [441, 301] on button "Save and Sync" at bounding box center [458, 301] width 61 height 16
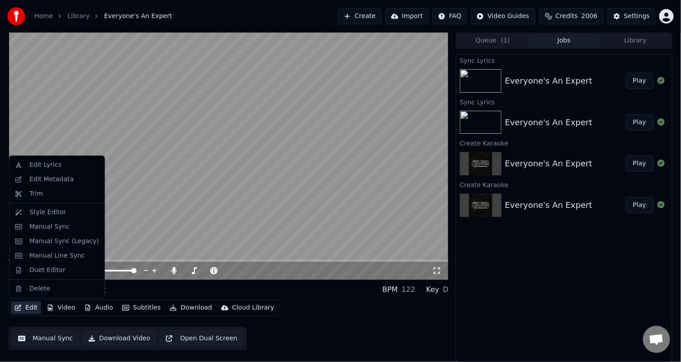
click at [26, 309] on button "Edit" at bounding box center [26, 308] width 30 height 13
click at [49, 182] on div "Edit Metadata" at bounding box center [51, 179] width 44 height 9
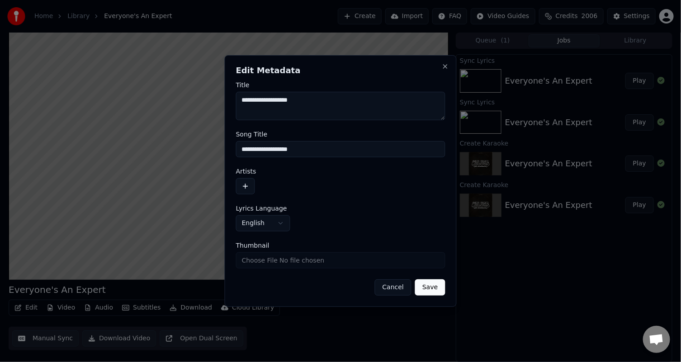
click at [240, 148] on input "**********" at bounding box center [340, 149] width 209 height 16
drag, startPoint x: 364, startPoint y: 152, endPoint x: 227, endPoint y: 147, distance: 137.1
click at [227, 147] on div "**********" at bounding box center [341, 181] width 232 height 252
type input "**********"
drag, startPoint x: 308, startPoint y: 97, endPoint x: 207, endPoint y: 96, distance: 100.8
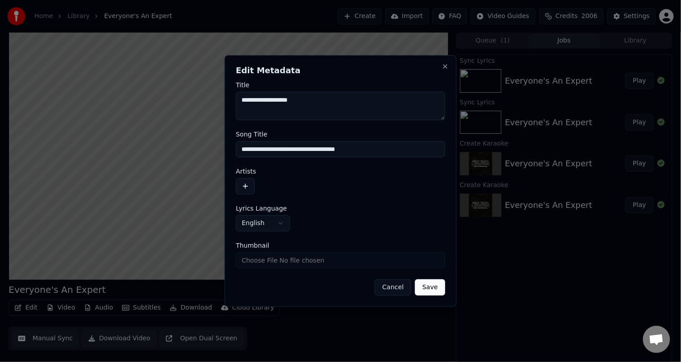
click at [207, 96] on body "**********" at bounding box center [340, 181] width 681 height 362
paste textarea "**********"
type textarea "**********"
drag, startPoint x: 299, startPoint y: 151, endPoint x: 147, endPoint y: 154, distance: 152.0
click at [147, 154] on body "**********" at bounding box center [340, 181] width 681 height 362
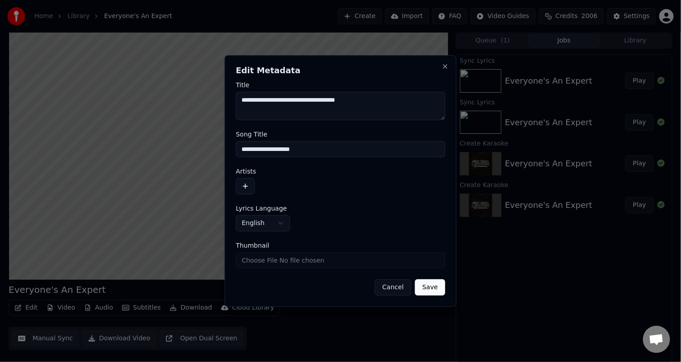
type input "**********"
click at [245, 184] on button "button" at bounding box center [245, 186] width 19 height 16
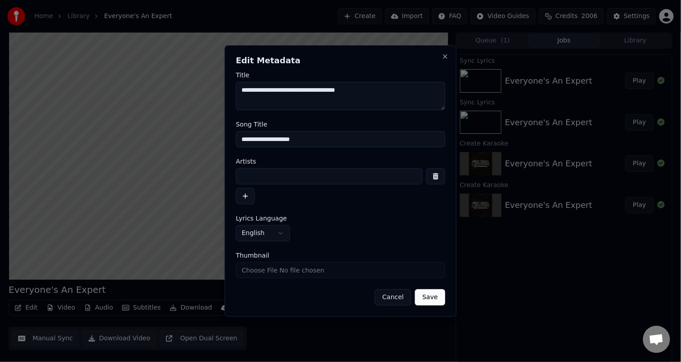
click at [257, 179] on input at bounding box center [329, 176] width 187 height 16
click at [275, 178] on input "**********" at bounding box center [329, 176] width 187 height 16
type input "**********"
click at [437, 296] on button "Save" at bounding box center [430, 297] width 30 height 16
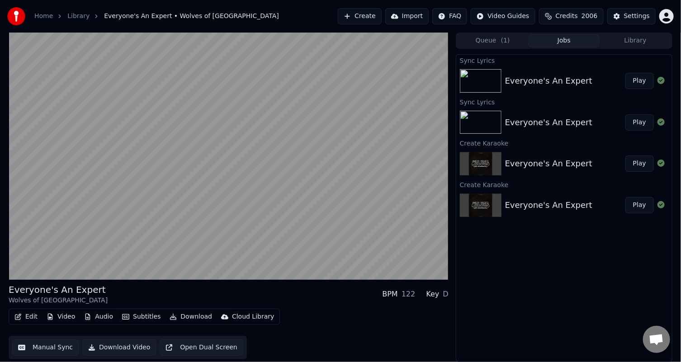
click at [486, 320] on div "Sync Lyrics Everyone's An Expert Play Sync Lyrics Everyone's An Expert Play Cre…" at bounding box center [564, 208] width 217 height 308
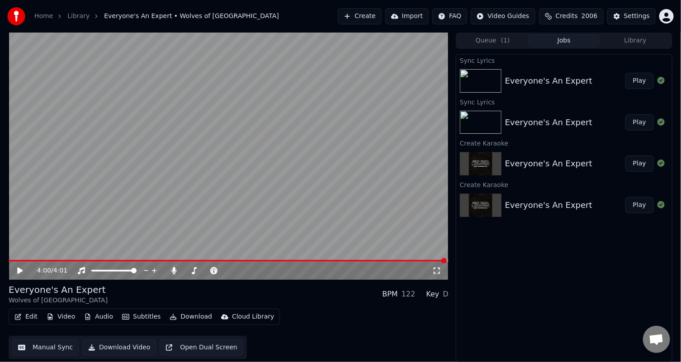
click at [17, 272] on icon at bounding box center [26, 270] width 21 height 7
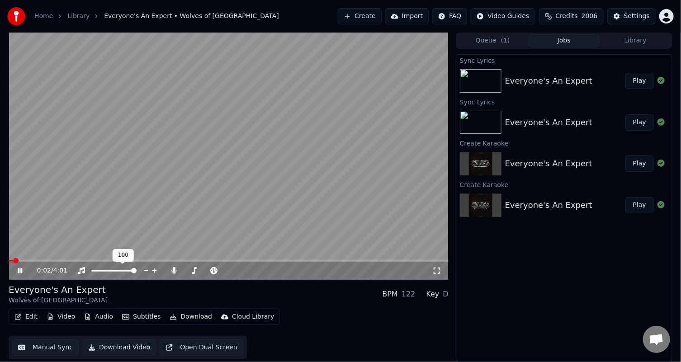
click at [130, 174] on video at bounding box center [229, 156] width 440 height 247
click at [188, 268] on span at bounding box center [190, 270] width 5 height 5
click at [192, 317] on button "Download" at bounding box center [191, 317] width 50 height 13
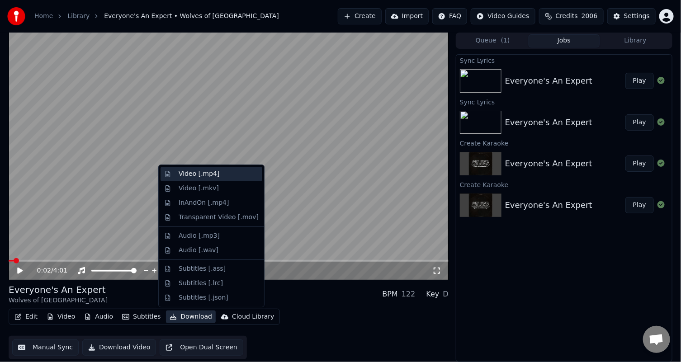
click at [201, 175] on div "Video [.mp4]" at bounding box center [199, 174] width 41 height 9
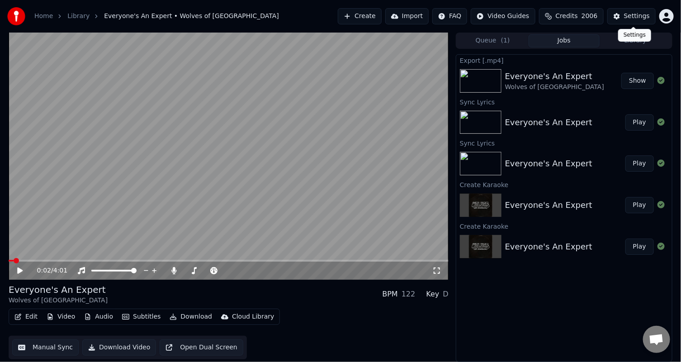
click at [639, 41] on div "Settings Settings" at bounding box center [634, 35] width 33 height 13
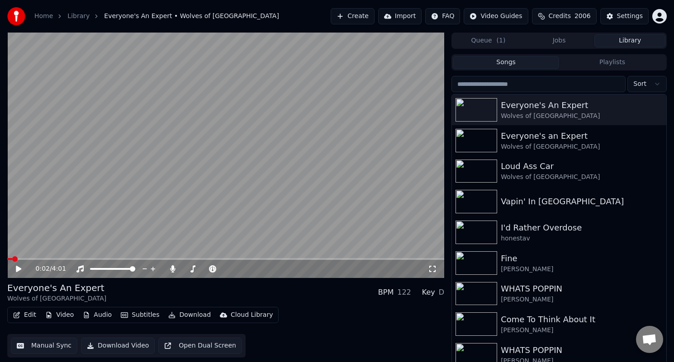
click at [617, 41] on button "Library" at bounding box center [629, 40] width 71 height 13
click at [373, 14] on button "Create" at bounding box center [353, 16] width 44 height 16
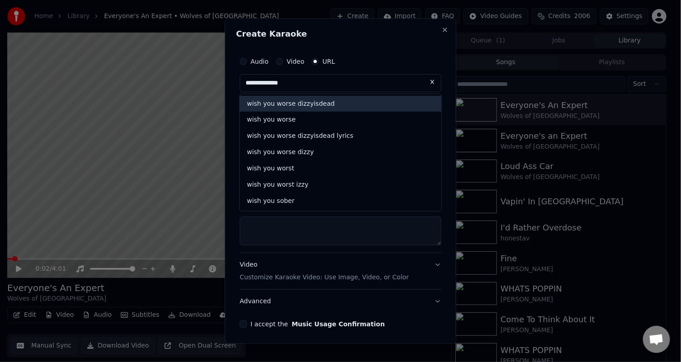
click at [298, 104] on div "wish you worse dizzyisdead" at bounding box center [341, 103] width 202 height 16
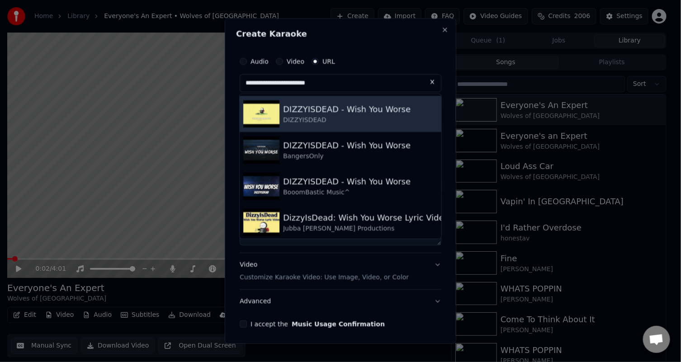
click at [299, 109] on div "DIZZYISDEAD - Wish You Worse" at bounding box center [347, 109] width 128 height 13
type input "**********"
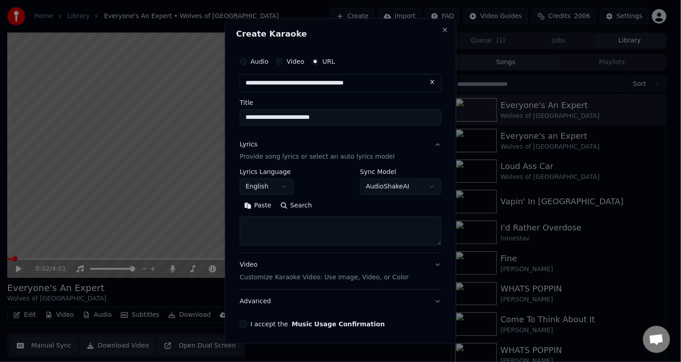
click at [296, 205] on button "Search" at bounding box center [296, 206] width 41 height 14
type textarea "**********"
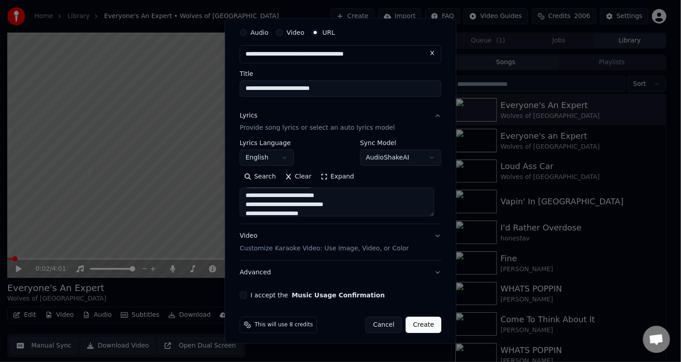
scroll to position [32, 0]
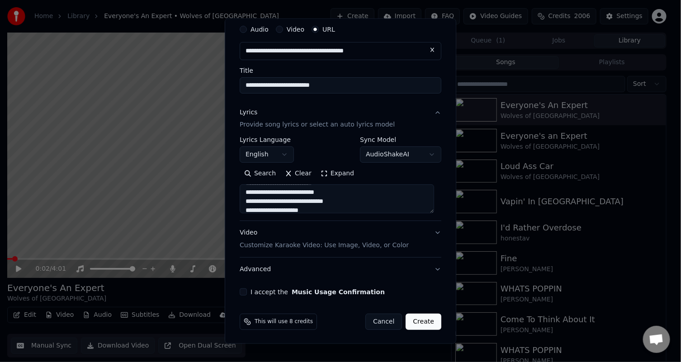
click at [243, 291] on button "I accept the Music Usage Confirmation" at bounding box center [243, 291] width 7 height 7
click at [429, 268] on button "Advanced" at bounding box center [341, 270] width 202 height 24
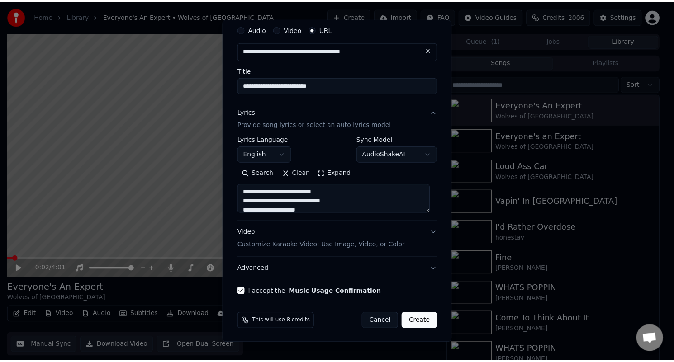
scroll to position [0, 0]
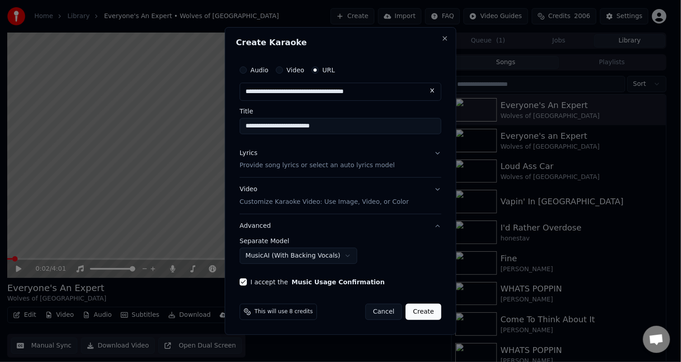
click at [428, 312] on button "Create" at bounding box center [424, 312] width 36 height 16
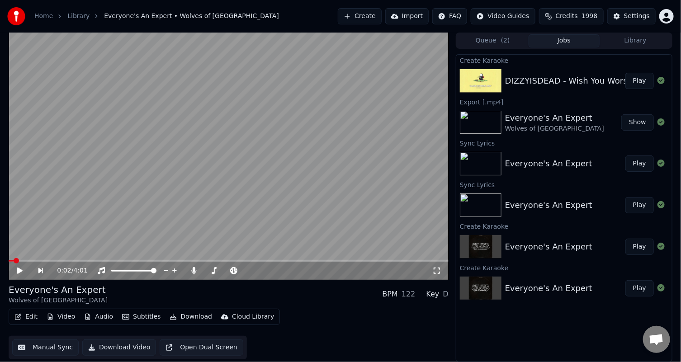
click at [636, 79] on button "Play" at bounding box center [639, 81] width 28 height 16
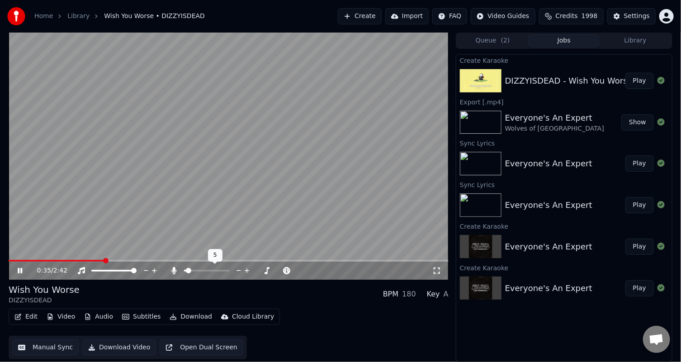
click at [186, 270] on span at bounding box center [188, 270] width 5 height 5
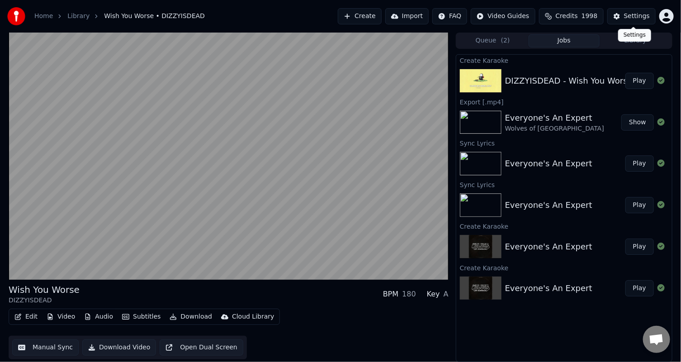
click at [638, 17] on div "Settings" at bounding box center [637, 16] width 26 height 9
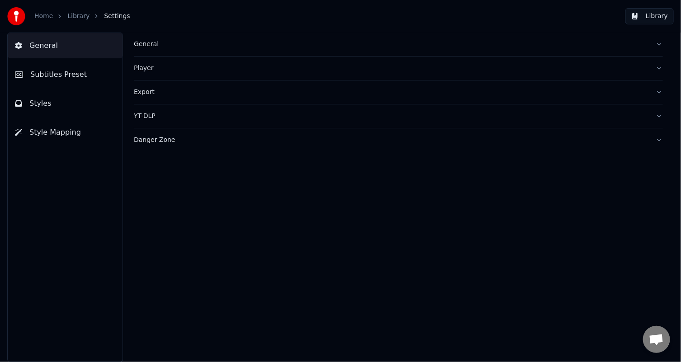
click at [67, 70] on span "Subtitles Preset" at bounding box center [58, 74] width 57 height 11
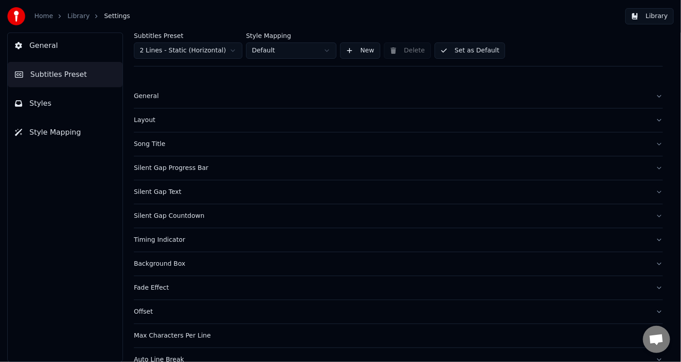
click at [235, 49] on html "Home Library Settings Library General Subtitles Preset Styles Style Mapping Sub…" at bounding box center [340, 181] width 681 height 362
click at [453, 53] on button "Set as Default" at bounding box center [470, 51] width 71 height 16
click at [651, 15] on button "Library" at bounding box center [649, 16] width 48 height 16
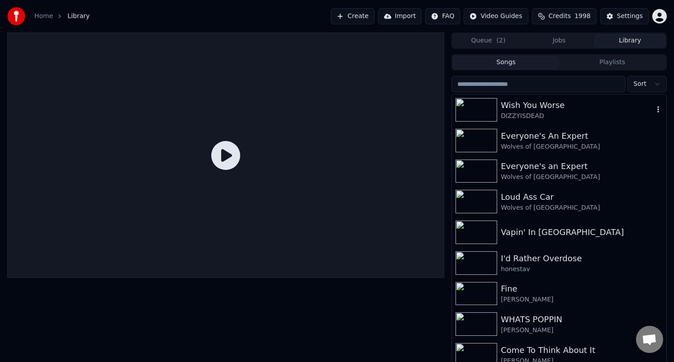
click at [529, 112] on div "DIZZYISDEAD" at bounding box center [577, 116] width 153 height 9
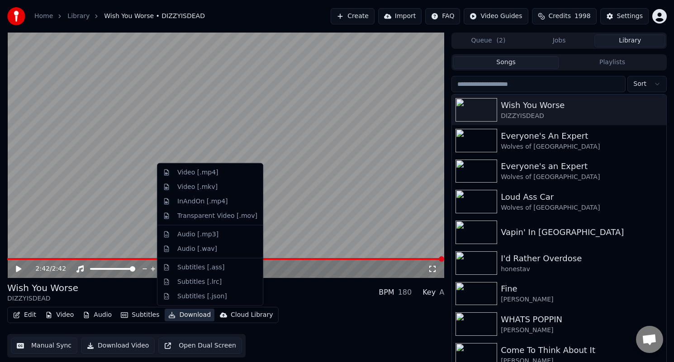
click at [186, 315] on button "Download" at bounding box center [190, 315] width 50 height 13
click at [199, 172] on div "Video [.mp4]" at bounding box center [197, 172] width 41 height 9
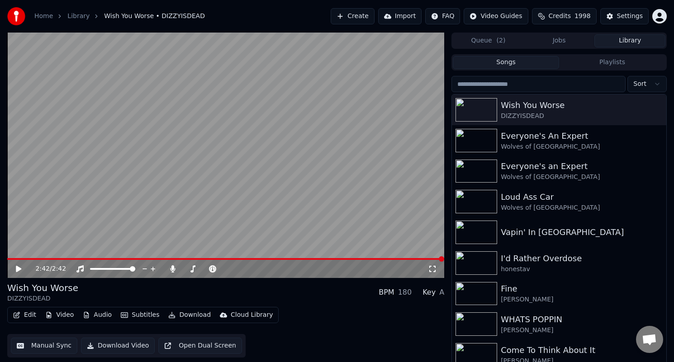
click at [642, 41] on button "Library" at bounding box center [629, 40] width 71 height 13
click at [370, 14] on button "Create" at bounding box center [353, 16] width 44 height 16
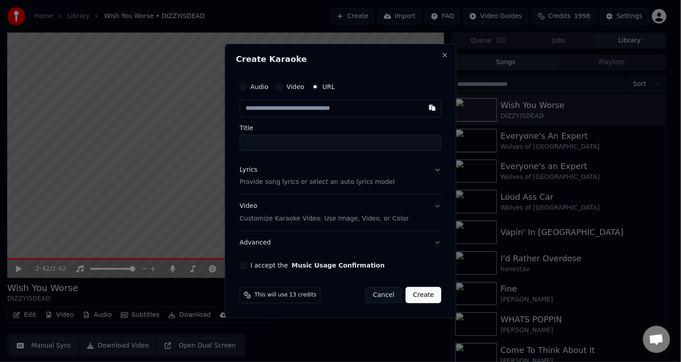
click at [287, 110] on input "text" at bounding box center [341, 108] width 202 height 18
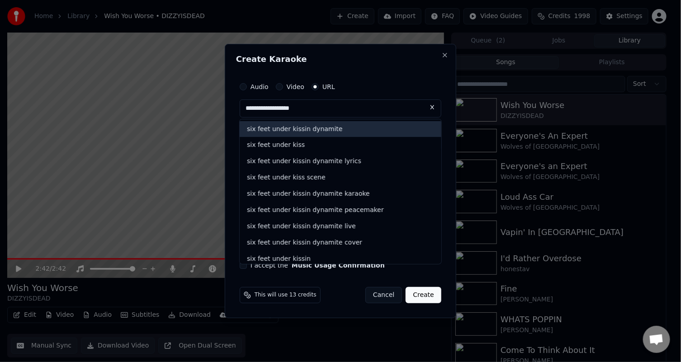
click at [302, 127] on div "six feet under kissin dynamite" at bounding box center [341, 129] width 202 height 16
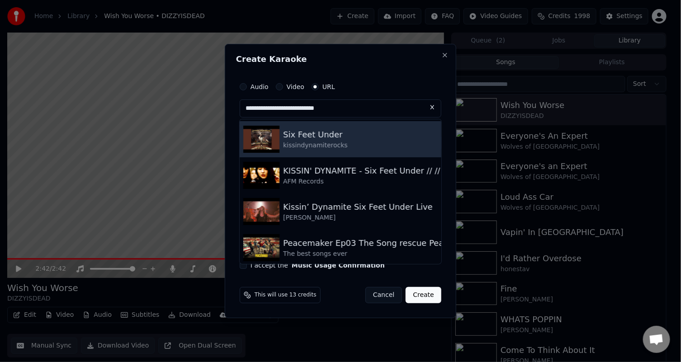
click at [266, 137] on img at bounding box center [261, 139] width 36 height 27
type input "**********"
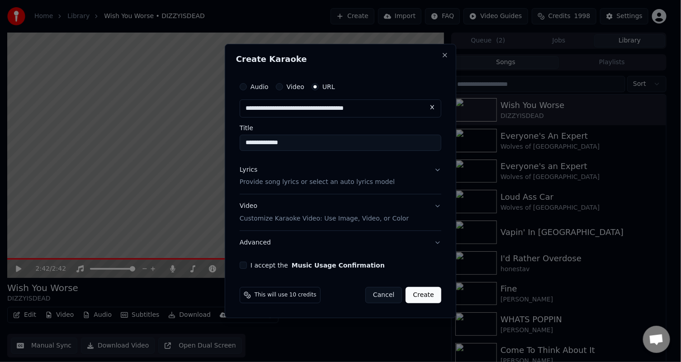
click at [247, 143] on input "**********" at bounding box center [341, 143] width 202 height 16
click at [246, 144] on input "**********" at bounding box center [341, 143] width 202 height 16
type input "**********"
click at [337, 186] on p "Provide song lyrics or select an auto lyrics model" at bounding box center [317, 182] width 155 height 9
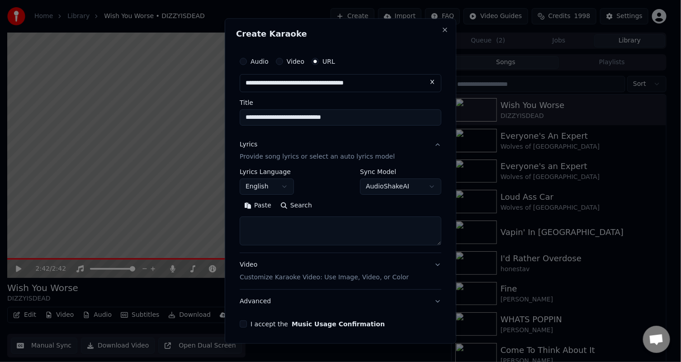
click at [287, 207] on button "Search" at bounding box center [296, 206] width 41 height 14
type textarea "**********"
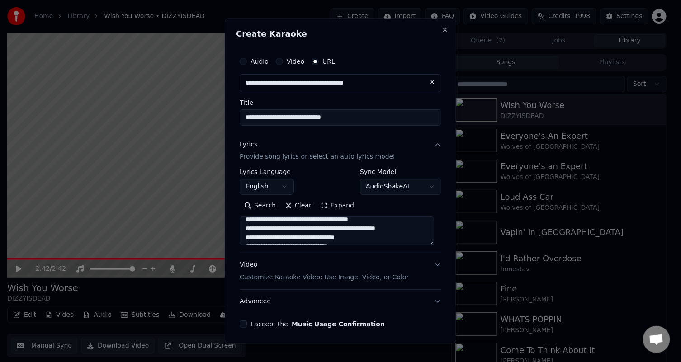
scroll to position [430, 0]
click at [256, 300] on button "Advanced" at bounding box center [341, 302] width 202 height 24
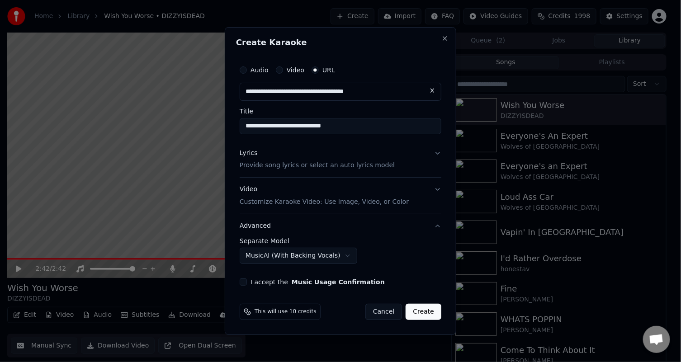
click at [244, 281] on button "I accept the Music Usage Confirmation" at bounding box center [243, 282] width 7 height 7
click at [422, 313] on button "Create" at bounding box center [424, 312] width 36 height 16
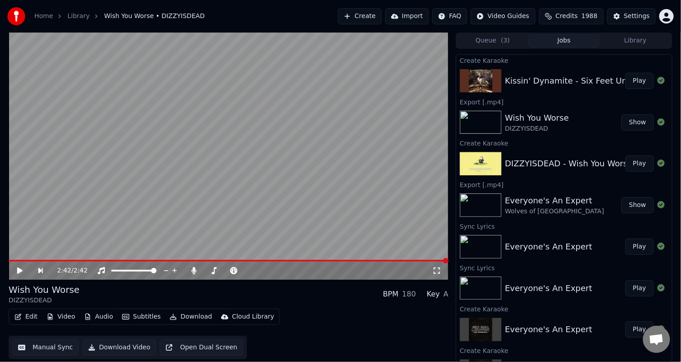
click at [630, 79] on button "Play" at bounding box center [639, 81] width 28 height 16
click at [215, 274] on span at bounding box center [213, 270] width 5 height 5
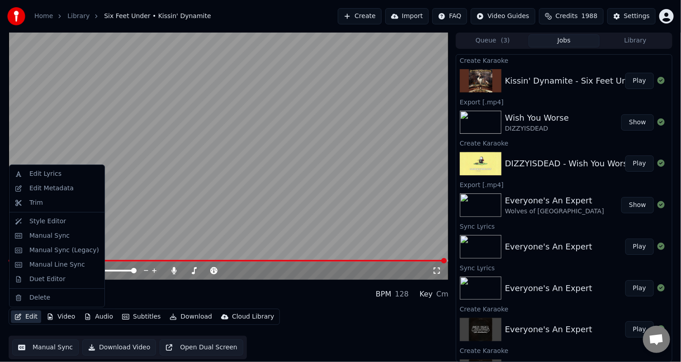
click at [29, 316] on button "Edit" at bounding box center [26, 317] width 30 height 13
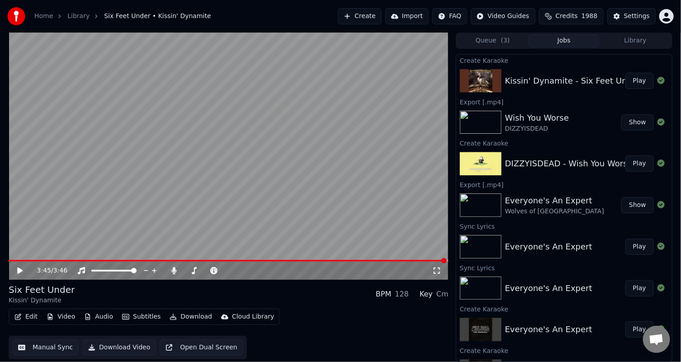
click at [359, 323] on div "Edit Video Audio Subtitles Download Cloud Library Manual Sync Download Video Op…" at bounding box center [229, 334] width 440 height 51
click at [189, 270] on span at bounding box center [190, 270] width 5 height 5
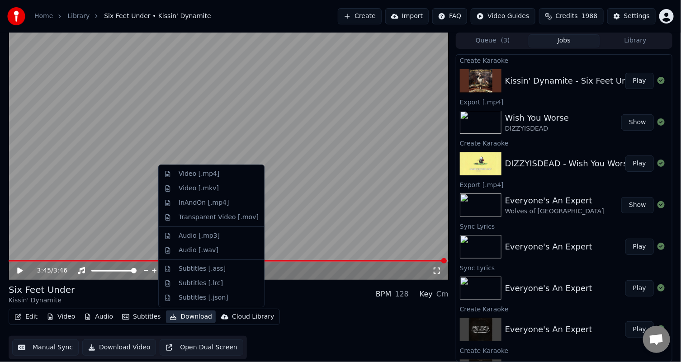
click at [182, 316] on button "Download" at bounding box center [191, 317] width 50 height 13
click at [203, 177] on div "Video [.mp4]" at bounding box center [199, 174] width 41 height 9
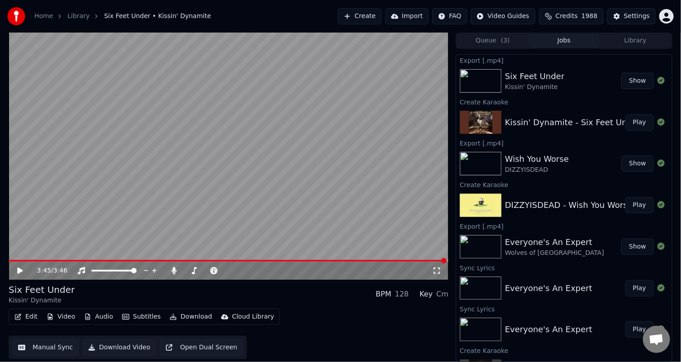
click at [378, 14] on button "Create" at bounding box center [360, 16] width 44 height 16
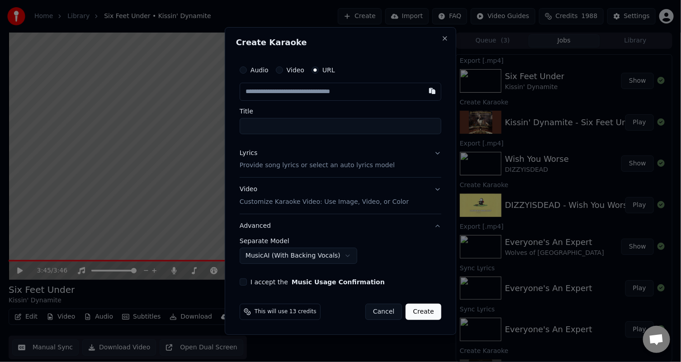
click at [288, 91] on input "text" at bounding box center [341, 92] width 202 height 18
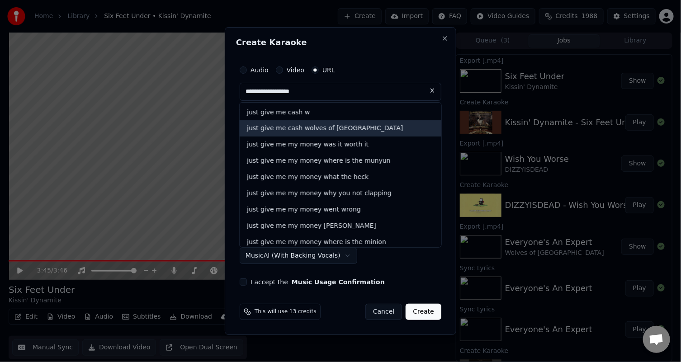
click at [311, 124] on div "just give me cash wolves of [GEOGRAPHIC_DATA]" at bounding box center [341, 129] width 202 height 16
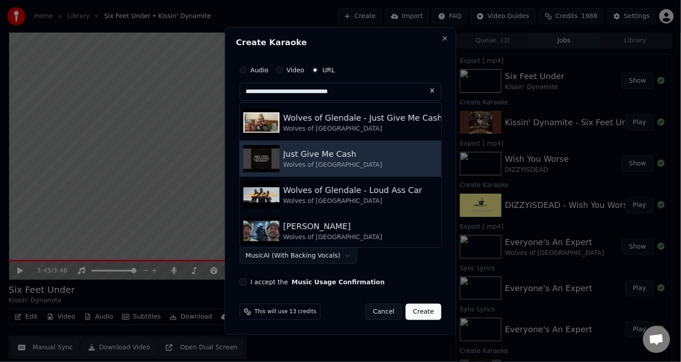
click at [301, 154] on div "Just Give Me Cash" at bounding box center [332, 154] width 99 height 13
type input "**********"
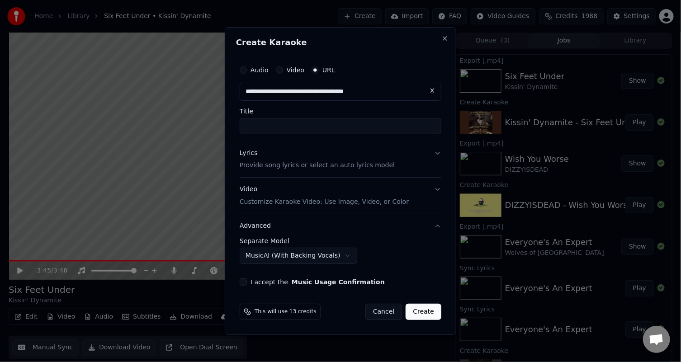
type input "**********"
click at [316, 168] on p "Provide song lyrics or select an auto lyrics model" at bounding box center [317, 165] width 155 height 9
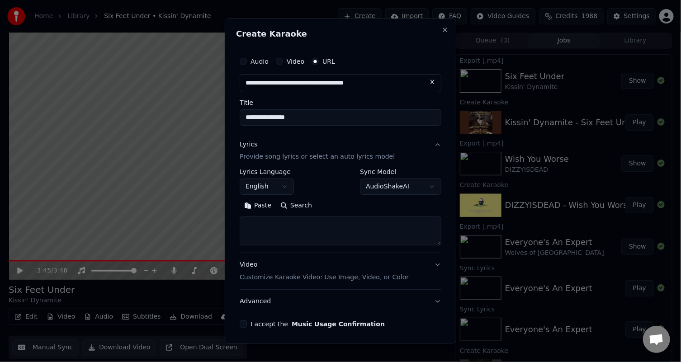
click at [302, 206] on button "Search" at bounding box center [296, 206] width 41 height 14
type textarea "**********"
click at [242, 321] on button "I accept the Music Usage Confirmation" at bounding box center [243, 324] width 7 height 7
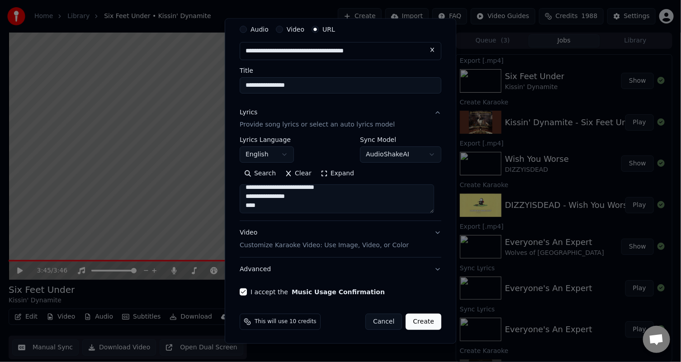
click at [415, 320] on button "Create" at bounding box center [424, 322] width 36 height 16
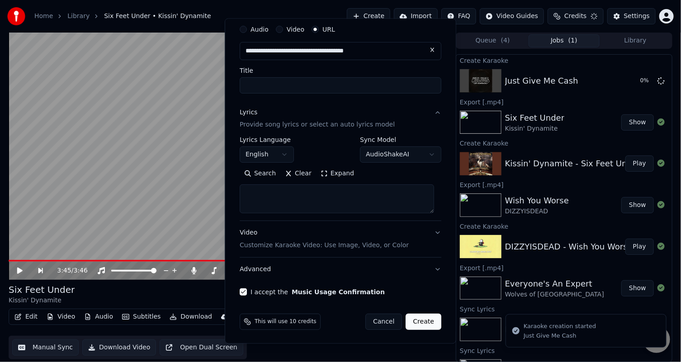
scroll to position [0, 0]
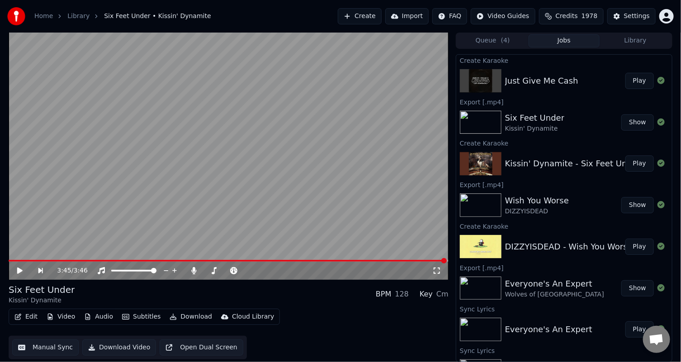
click at [631, 80] on button "Play" at bounding box center [639, 81] width 28 height 16
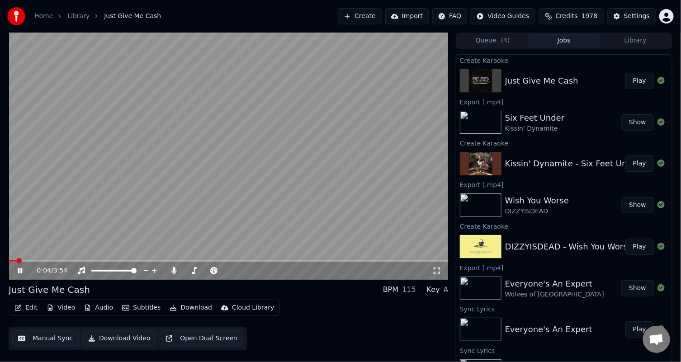
click at [22, 309] on button "Edit" at bounding box center [26, 308] width 30 height 13
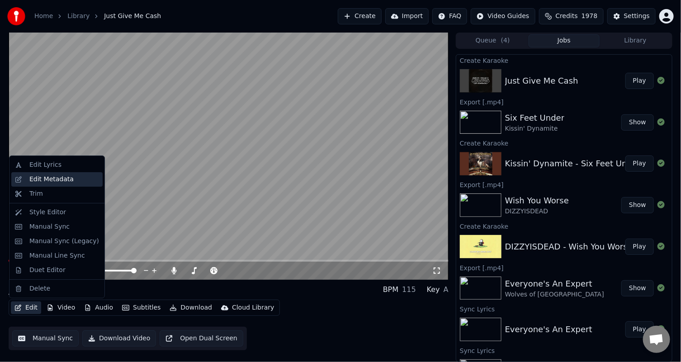
click at [50, 181] on div "Edit Metadata" at bounding box center [51, 179] width 44 height 9
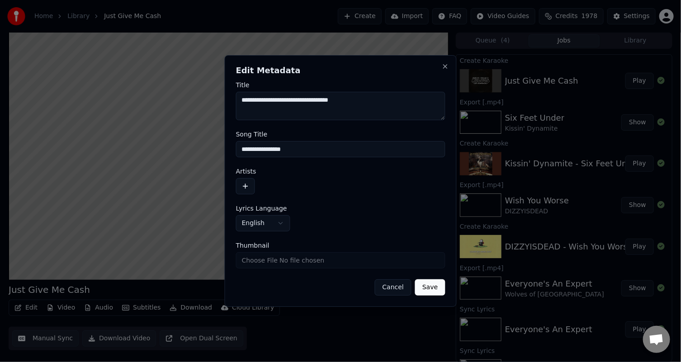
type textarea "**********"
click at [244, 186] on button "button" at bounding box center [245, 186] width 19 height 16
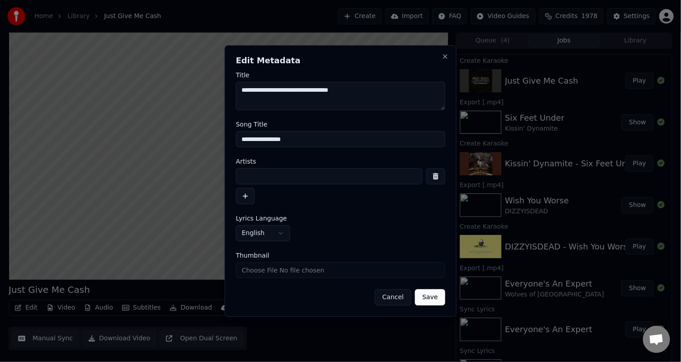
click at [255, 175] on input at bounding box center [329, 176] width 187 height 16
type input "**********"
click at [432, 298] on button "Save" at bounding box center [430, 297] width 30 height 16
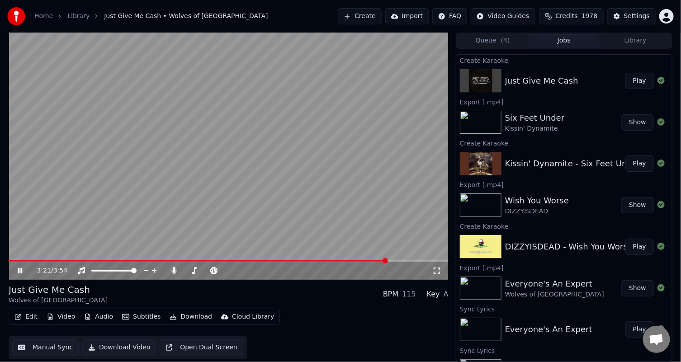
click at [194, 316] on button "Download" at bounding box center [191, 317] width 50 height 13
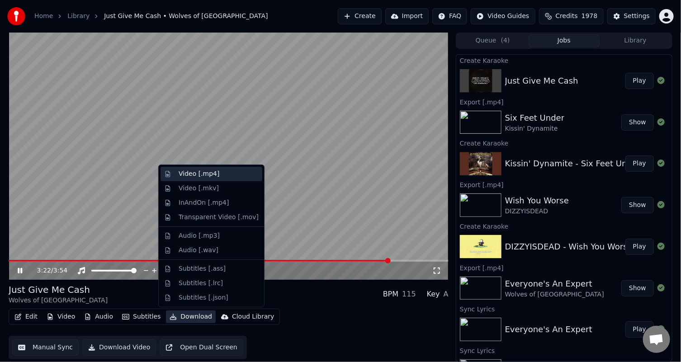
click at [206, 174] on div "Video [.mp4]" at bounding box center [199, 174] width 41 height 9
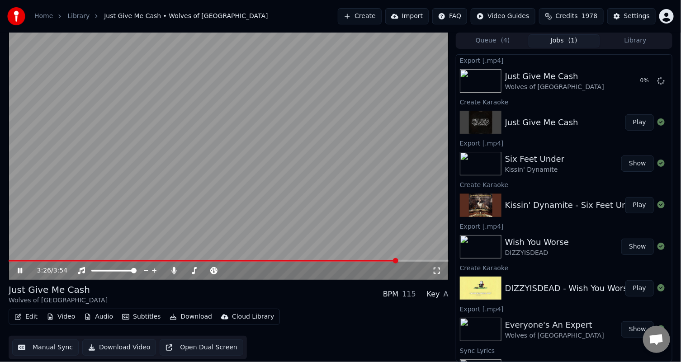
click at [261, 140] on video at bounding box center [229, 156] width 440 height 247
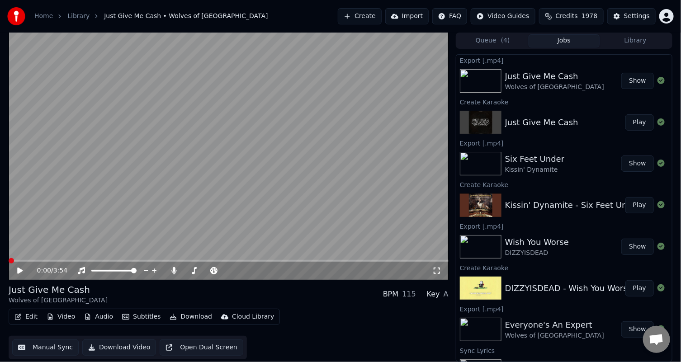
click at [9, 259] on span at bounding box center [11, 260] width 5 height 5
click at [18, 271] on icon at bounding box center [19, 271] width 5 height 6
click at [241, 128] on video at bounding box center [229, 156] width 440 height 247
click at [382, 14] on button "Create" at bounding box center [360, 16] width 44 height 16
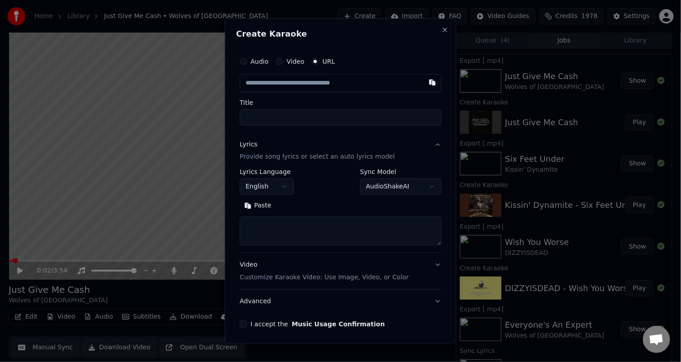
click at [279, 81] on input "text" at bounding box center [341, 83] width 202 height 18
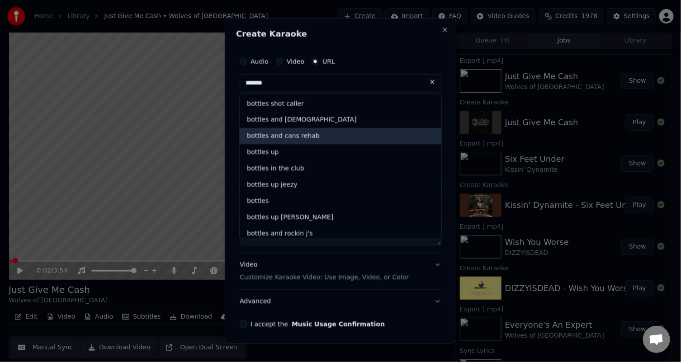
click at [283, 135] on div "bottles and cans rehab" at bounding box center [341, 136] width 202 height 16
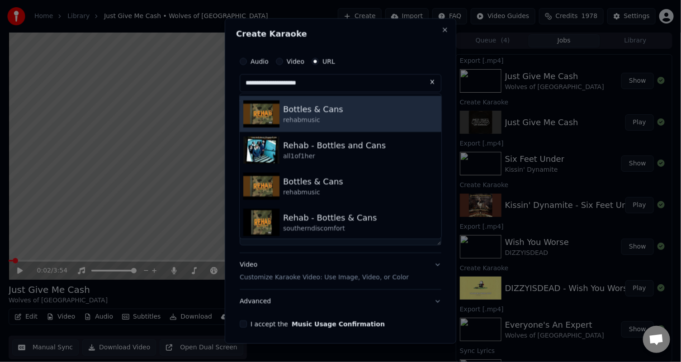
click at [305, 108] on div "Bottles & Cans" at bounding box center [313, 109] width 60 height 13
type input "**********"
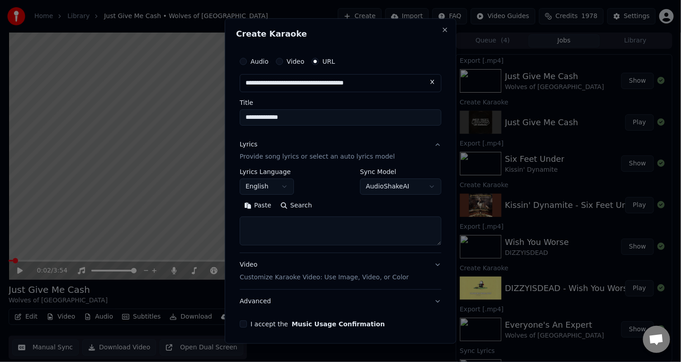
click at [290, 203] on button "Search" at bounding box center [296, 206] width 41 height 14
type textarea "**********"
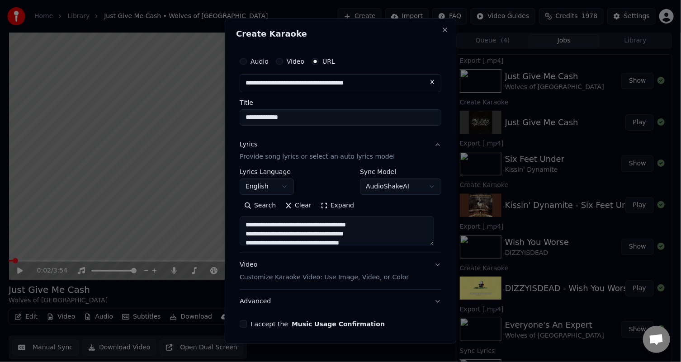
click at [293, 208] on button "Clear" at bounding box center [298, 206] width 36 height 14
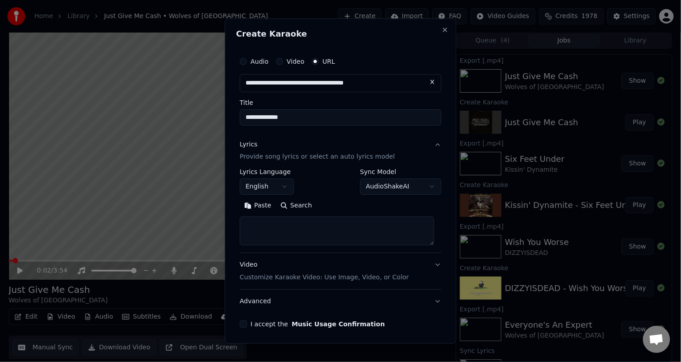
click at [303, 122] on input "**********" at bounding box center [341, 117] width 202 height 16
click at [245, 116] on input "**********" at bounding box center [341, 117] width 202 height 16
click at [427, 80] on button at bounding box center [432, 82] width 18 height 16
click at [271, 82] on input "text" at bounding box center [341, 83] width 202 height 18
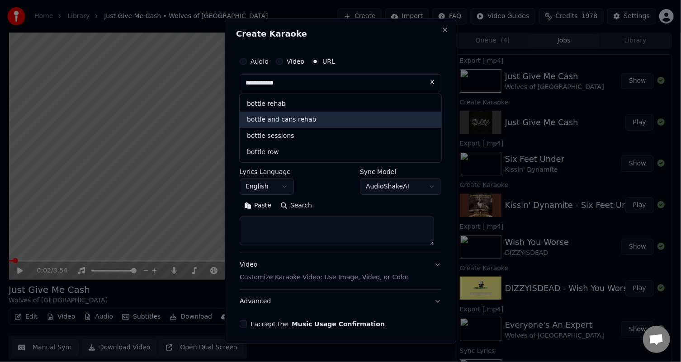
click at [295, 118] on div "bottle and cans rehab" at bounding box center [341, 120] width 202 height 16
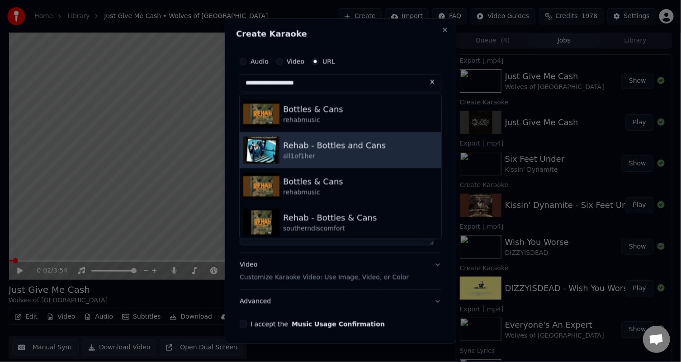
click at [309, 149] on div "Rehab - Bottles and Cans" at bounding box center [334, 145] width 103 height 13
type input "**********"
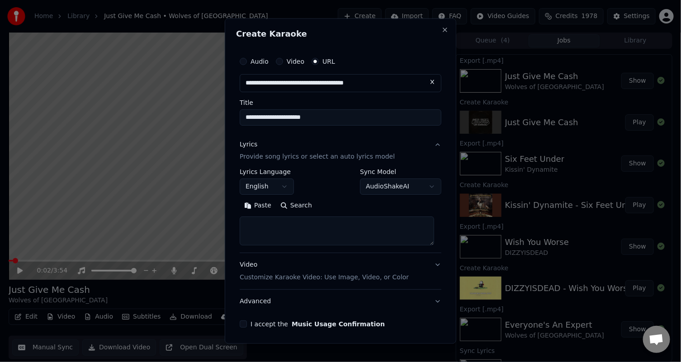
click at [298, 200] on button "Search" at bounding box center [296, 206] width 41 height 14
type textarea "**********"
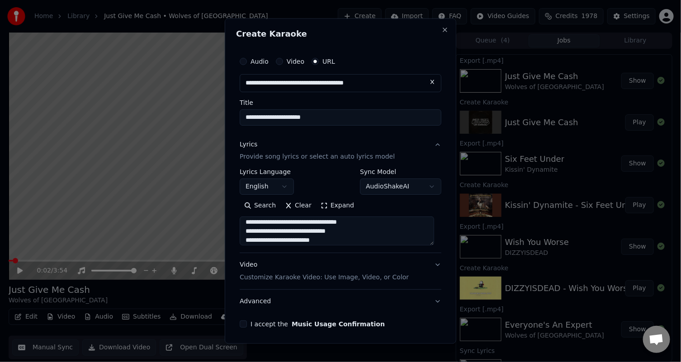
scroll to position [440, 0]
click at [328, 206] on button "Expand" at bounding box center [337, 206] width 43 height 14
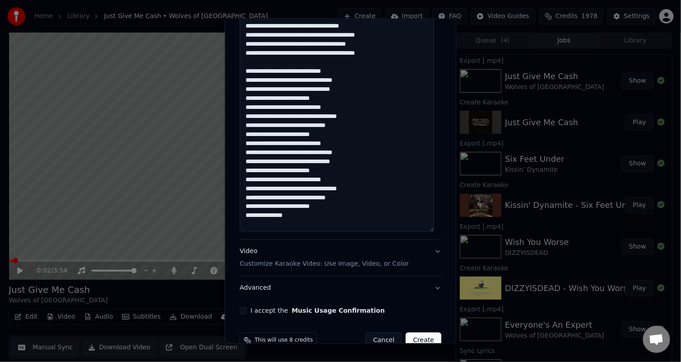
scroll to position [561, 0]
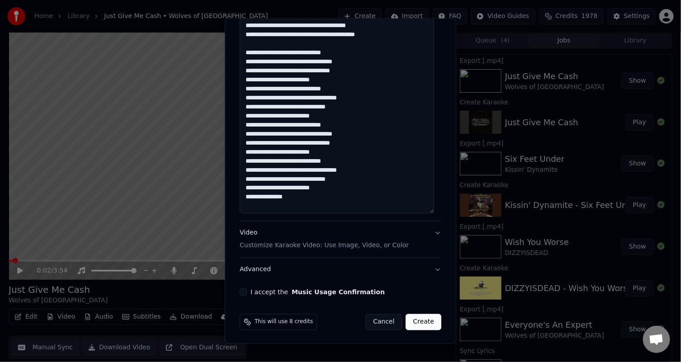
click at [242, 290] on button "I accept the Music Usage Confirmation" at bounding box center [243, 292] width 7 height 7
click at [417, 321] on button "Create" at bounding box center [424, 322] width 36 height 16
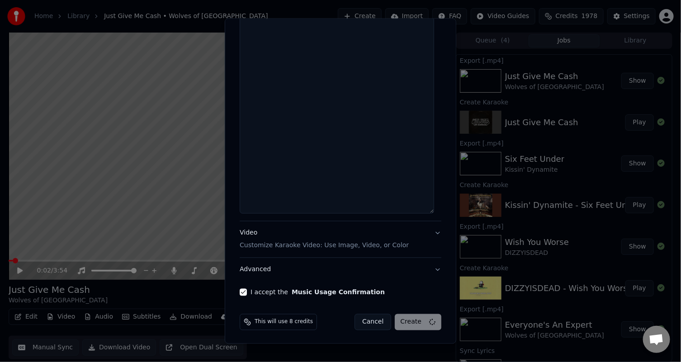
scroll to position [0, 0]
select select
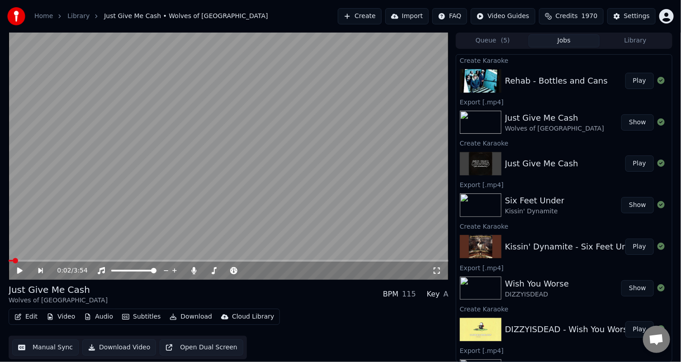
click at [630, 77] on button "Play" at bounding box center [639, 81] width 28 height 16
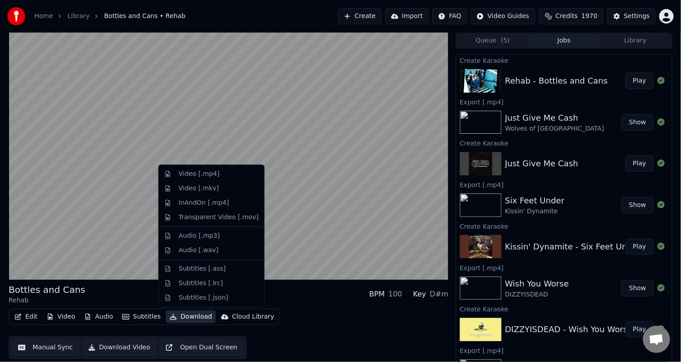
click at [190, 317] on button "Download" at bounding box center [191, 317] width 50 height 13
click at [206, 175] on div "Video [.mp4]" at bounding box center [199, 174] width 41 height 9
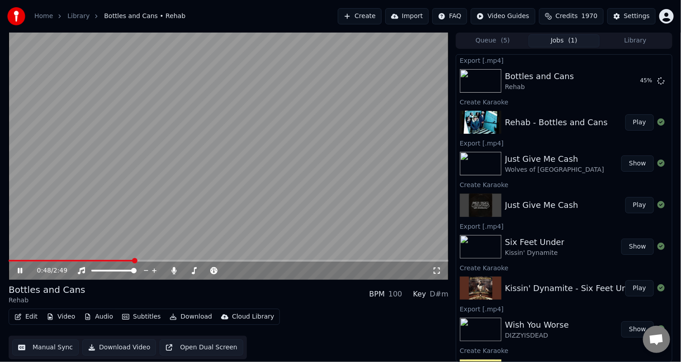
click at [382, 14] on button "Create" at bounding box center [360, 16] width 44 height 16
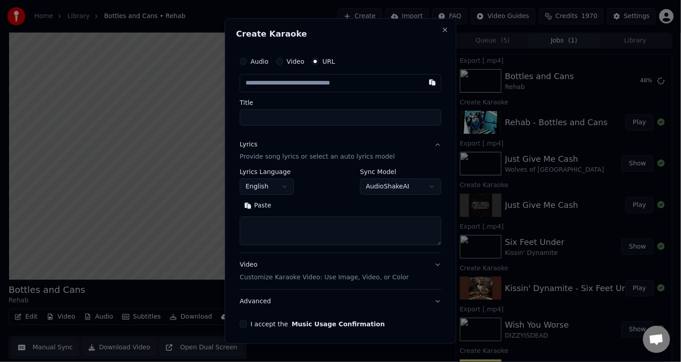
click at [305, 82] on input "text" at bounding box center [341, 83] width 202 height 18
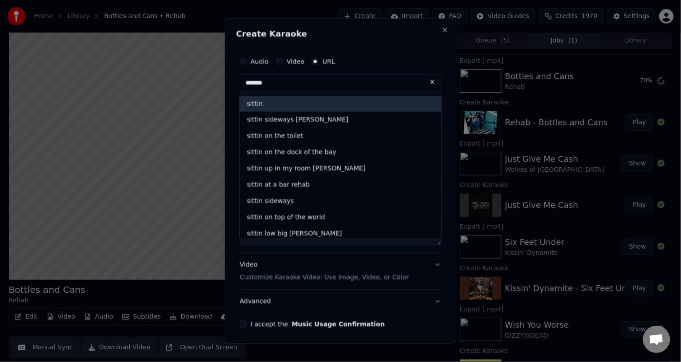
click at [310, 86] on input "******" at bounding box center [341, 83] width 202 height 18
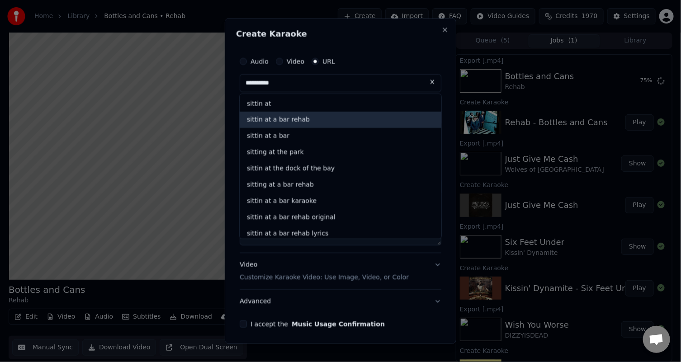
type input "*********"
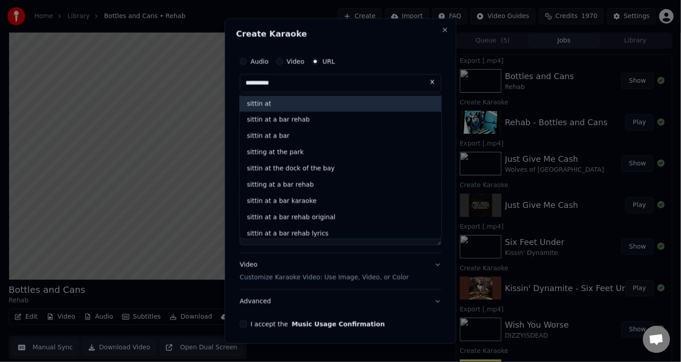
click at [442, 29] on div "**********" at bounding box center [341, 181] width 232 height 326
type input "*********"
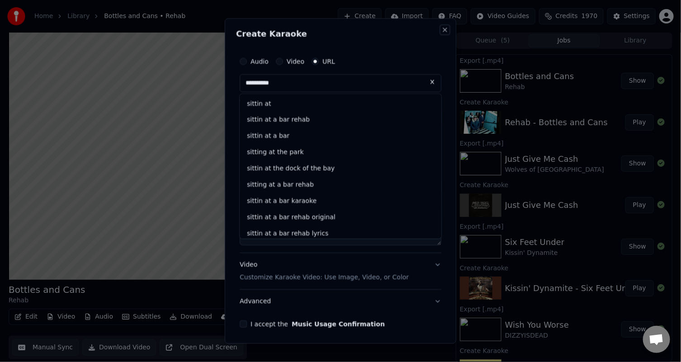
click at [441, 29] on button "Close" at bounding box center [444, 29] width 7 height 7
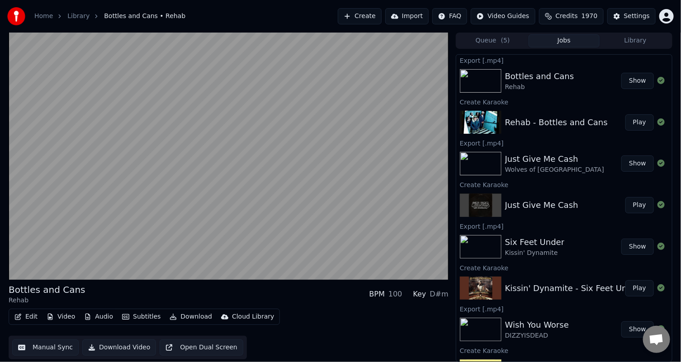
click at [382, 15] on button "Create" at bounding box center [360, 16] width 44 height 16
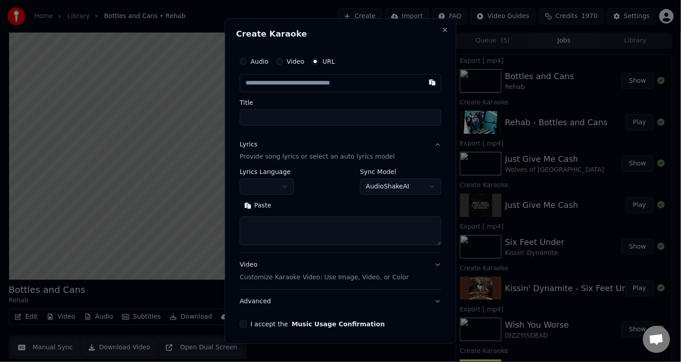
click at [297, 80] on input "text" at bounding box center [341, 83] width 202 height 18
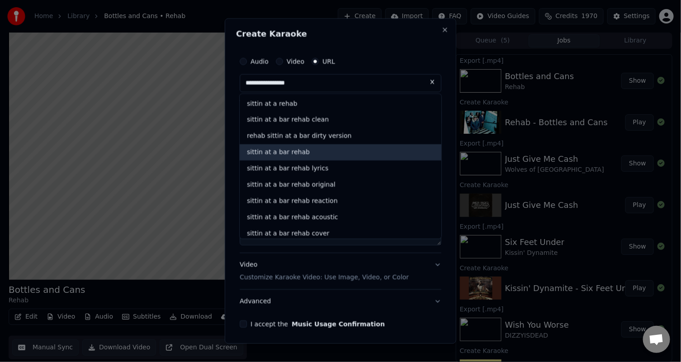
type input "**********"
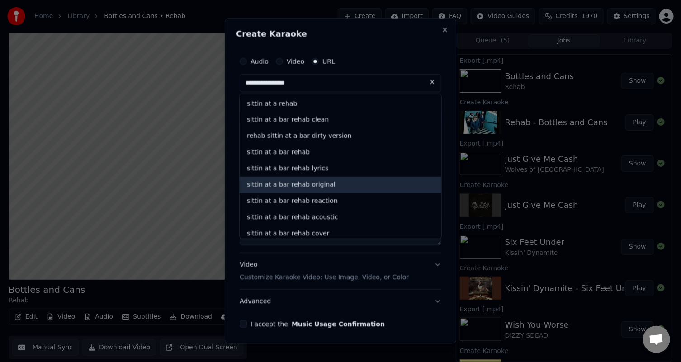
drag, startPoint x: 280, startPoint y: 152, endPoint x: 286, endPoint y: 188, distance: 36.2
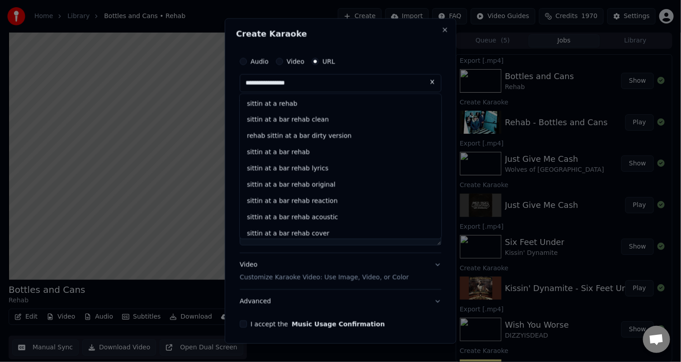
select select
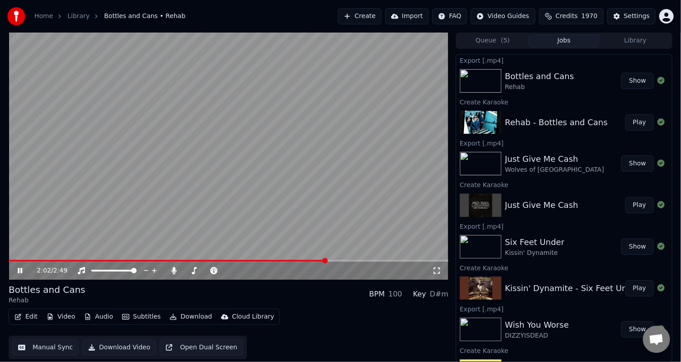
click at [289, 162] on video at bounding box center [229, 156] width 440 height 247
click at [382, 12] on button "Create" at bounding box center [360, 16] width 44 height 16
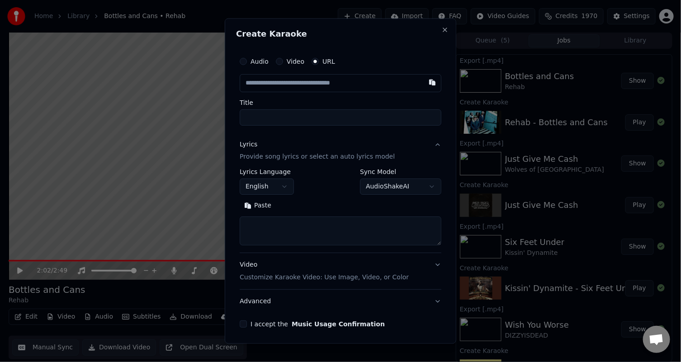
click at [296, 84] on input "text" at bounding box center [341, 83] width 202 height 18
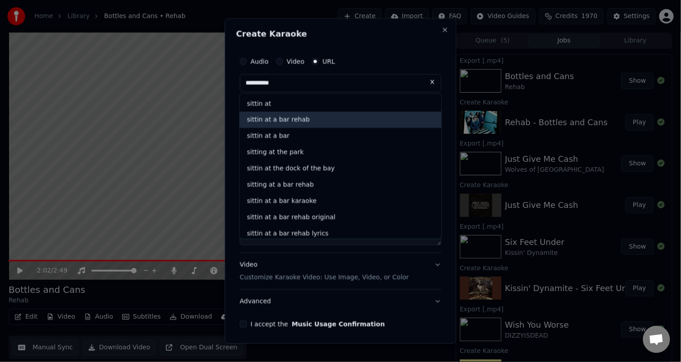
click at [282, 122] on div "sittin at a bar rehab" at bounding box center [341, 120] width 202 height 16
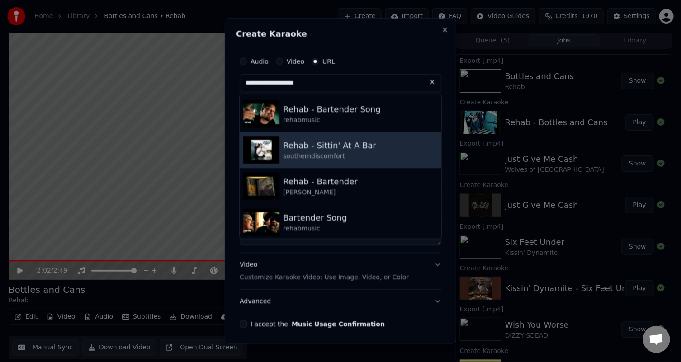
click at [315, 148] on div "Rehab - Sittin' At A Bar" at bounding box center [329, 145] width 93 height 13
type input "**********"
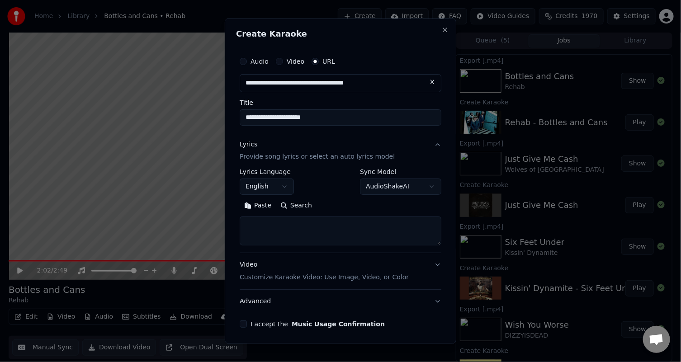
click at [302, 205] on button "Search" at bounding box center [296, 206] width 41 height 14
type textarea "**********"
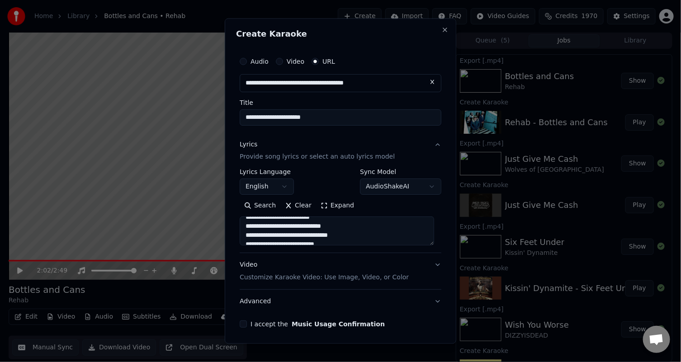
scroll to position [407, 0]
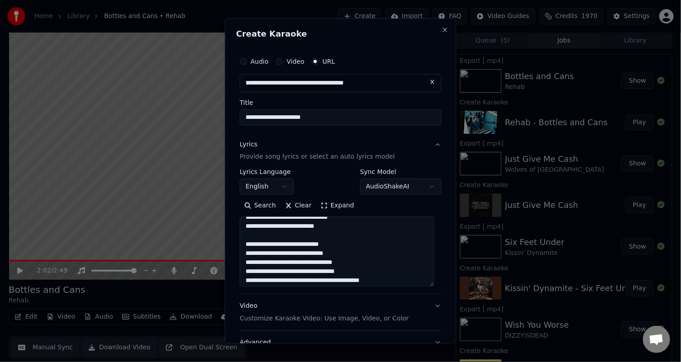
drag, startPoint x: 431, startPoint y: 243, endPoint x: 422, endPoint y: 274, distance: 32.9
click at [429, 284] on textarea at bounding box center [337, 252] width 194 height 70
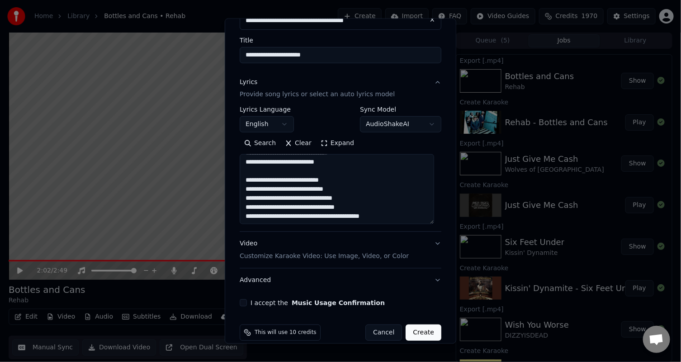
scroll to position [73, 0]
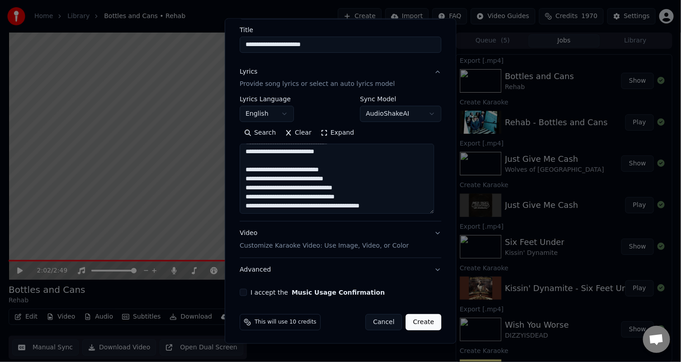
click at [241, 290] on button "I accept the Music Usage Confirmation" at bounding box center [243, 292] width 7 height 7
click at [411, 318] on button "Create" at bounding box center [424, 322] width 36 height 16
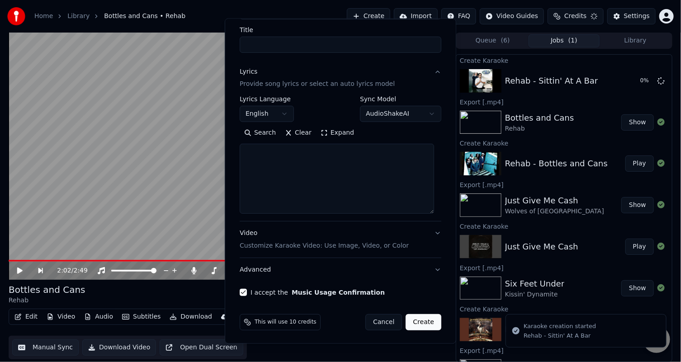
scroll to position [0, 0]
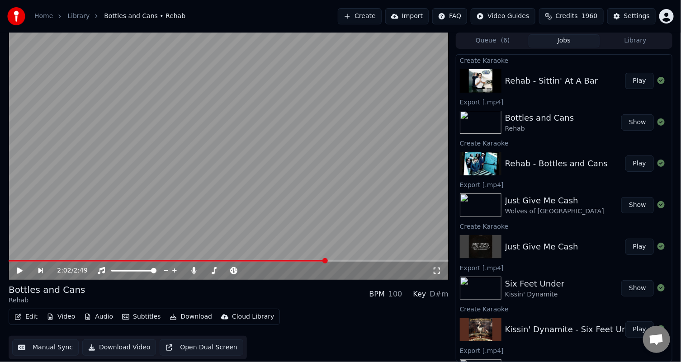
click at [626, 77] on button "Play" at bounding box center [639, 81] width 28 height 16
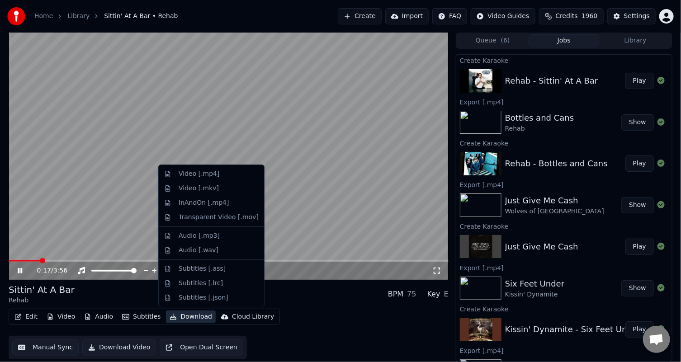
click at [188, 317] on button "Download" at bounding box center [191, 317] width 50 height 13
click at [187, 174] on div "Video [.mp4]" at bounding box center [199, 174] width 41 height 9
